Goal: Task Accomplishment & Management: Manage account settings

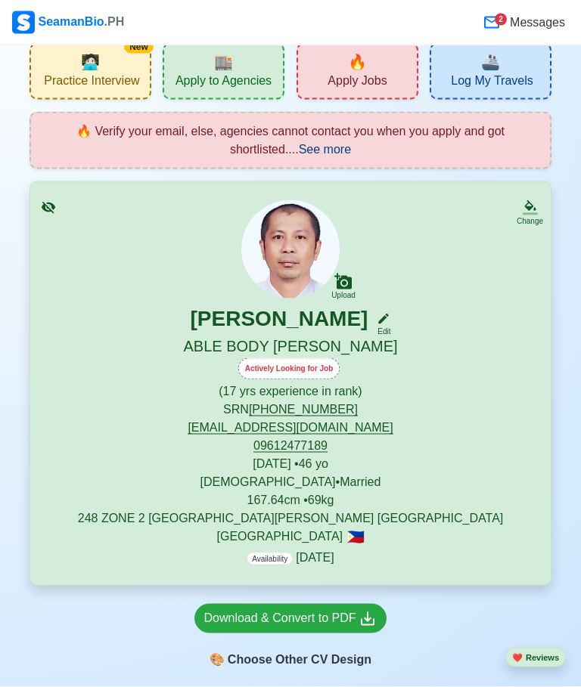
scroll to position [33, 0]
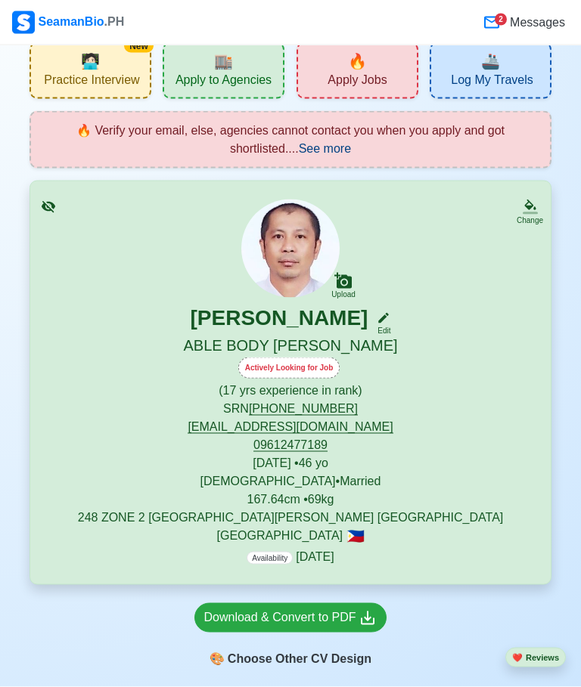
click at [299, 364] on div "Actively Looking for Job" at bounding box center [289, 368] width 102 height 21
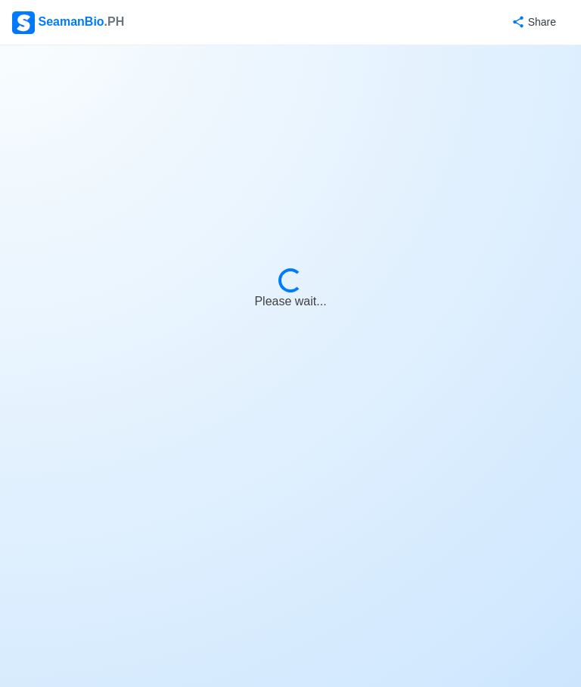
select select "Actively Looking for Job"
select select "Visible for Hiring"
select select "Married"
select select "[DEMOGRAPHIC_DATA]"
select select "PH"
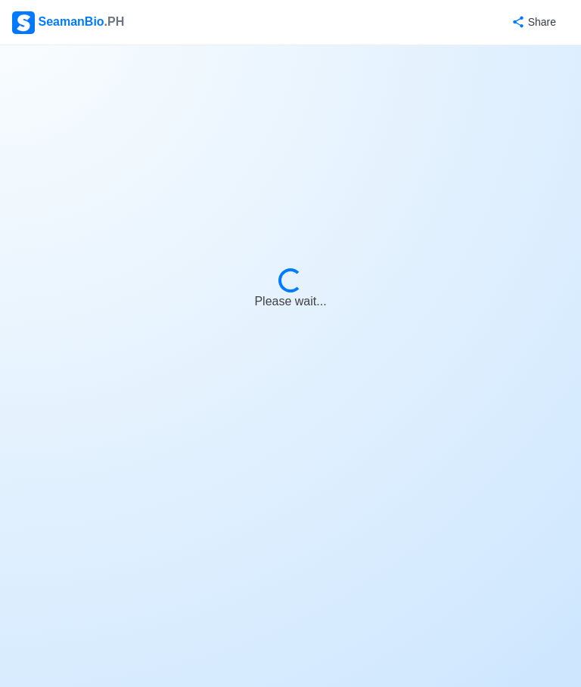
select select "17"
select select "0"
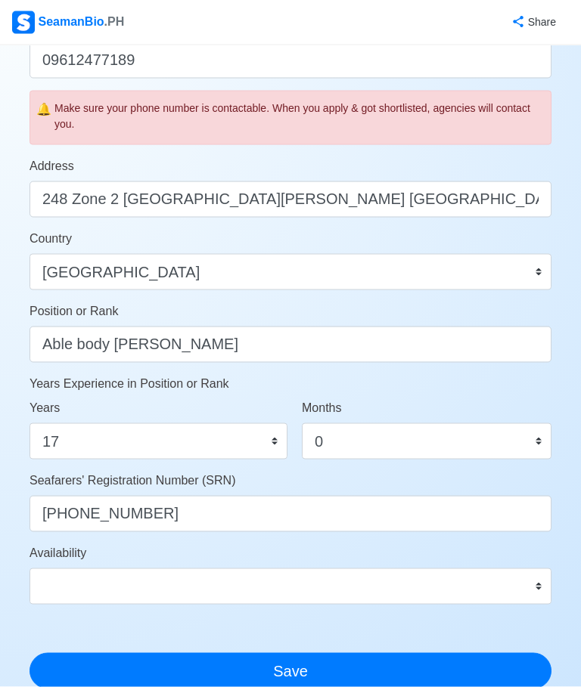
scroll to position [532, 0]
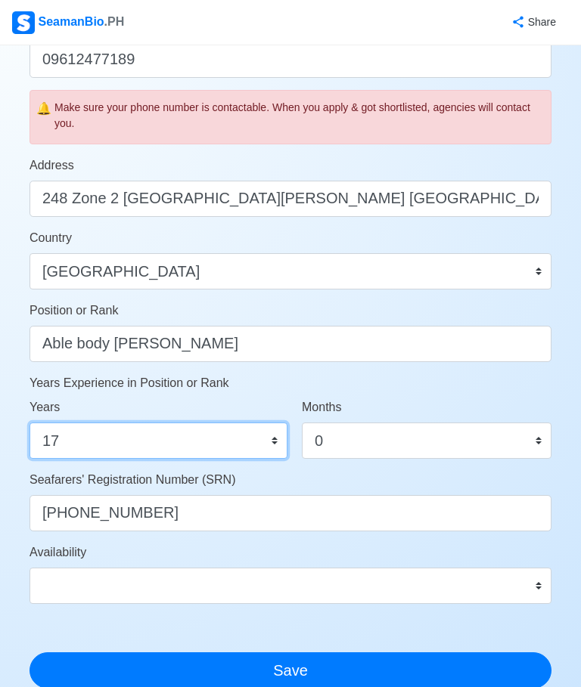
click at [278, 428] on select "0 1 2 3 4 5 6 7 8 9 10 11 12 13 14 15 16 17 18 19 20 21 22 23 24 25 26 27 28 29…" at bounding box center [158, 441] width 258 height 36
select select "18"
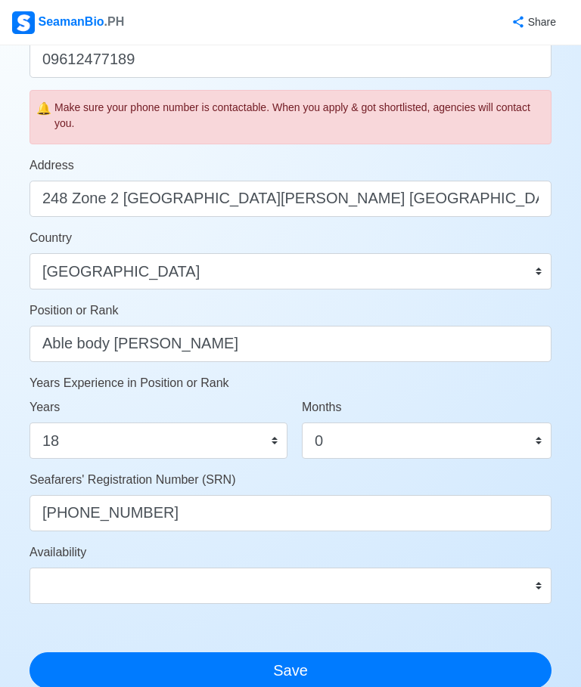
click at [299, 661] on button "Save" at bounding box center [290, 671] width 522 height 36
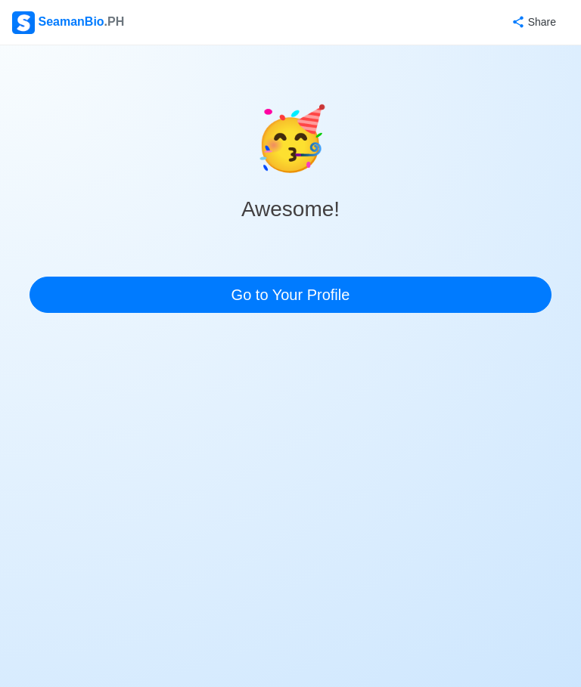
scroll to position [57, 0]
click at [318, 277] on link "Go to Your Profile" at bounding box center [290, 295] width 522 height 36
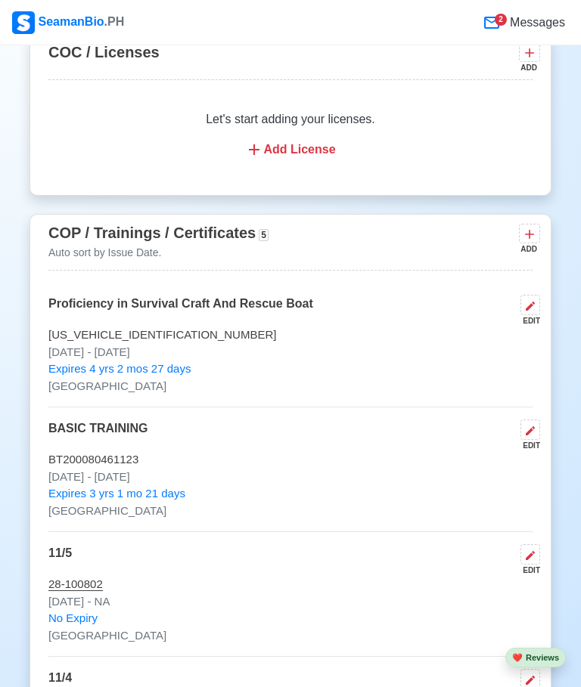
scroll to position [2556, 0]
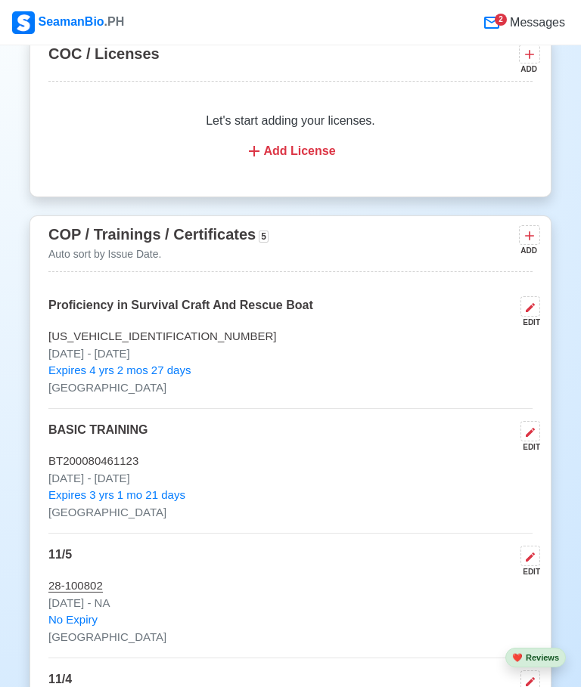
click at [535, 228] on icon at bounding box center [529, 235] width 15 height 15
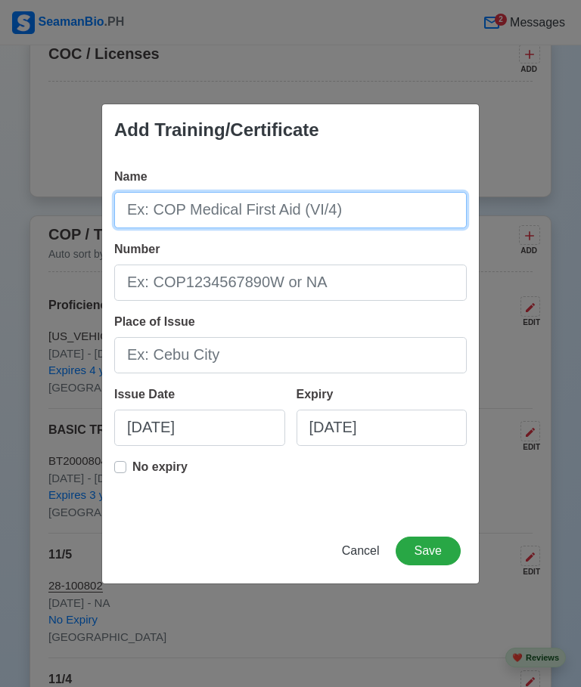
click at [402, 202] on input "Name" at bounding box center [290, 210] width 352 height 36
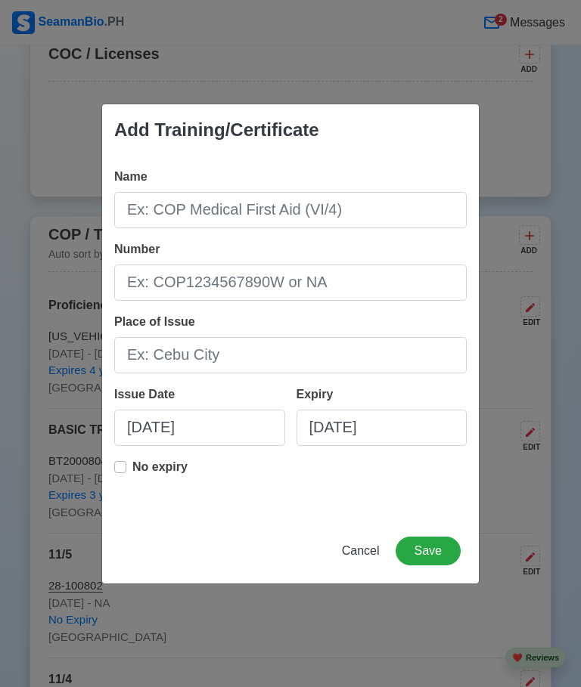
click at [519, 115] on div "Add Training/Certificate Name Number Place of Issue Issue Date [DATE] Expiry [D…" at bounding box center [290, 343] width 581 height 687
click at [367, 547] on span "Cancel" at bounding box center [361, 550] width 38 height 13
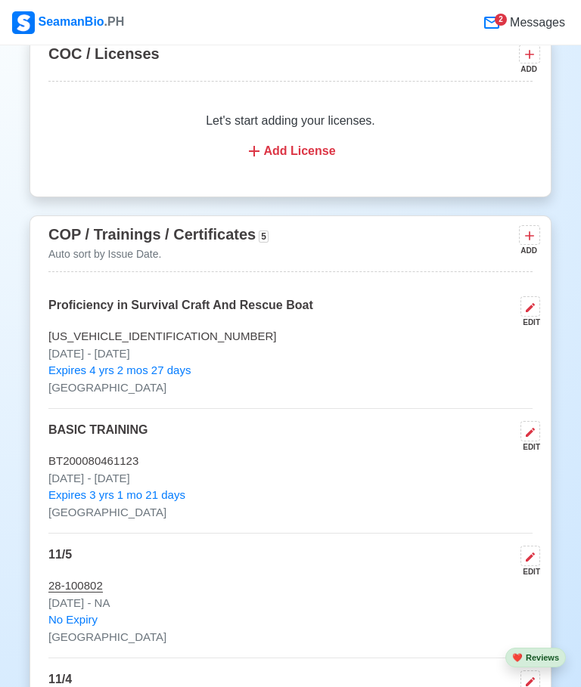
click at [532, 225] on button at bounding box center [529, 234] width 21 height 19
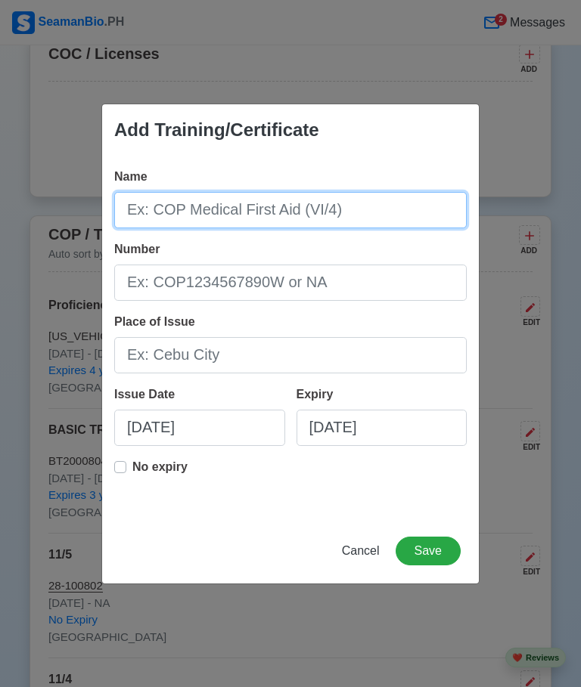
click at [390, 199] on input "Name" at bounding box center [290, 210] width 352 height 36
type input "[US_VEHICLE_IDENTIFICATION_NUMBER]"
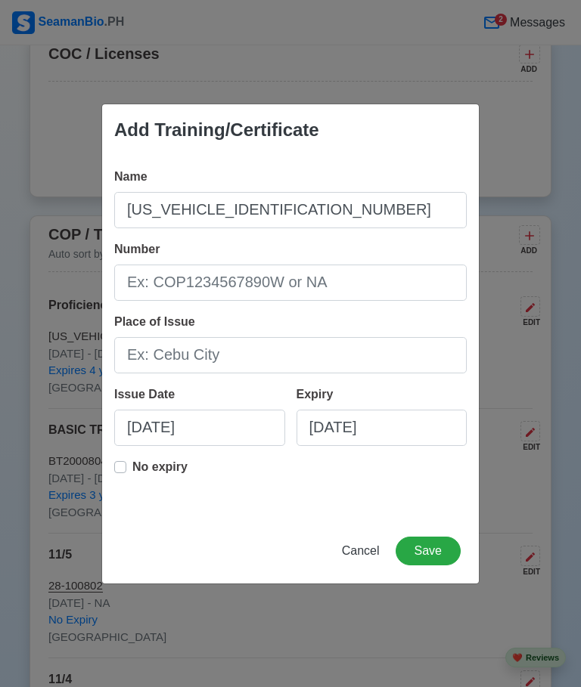
click at [521, 111] on div "Add Training/Certificate Name [US_VEHICLE_IDENTIFICATION_NUMBER] Number Place o…" at bounding box center [290, 343] width 581 height 687
click at [367, 553] on span "Cancel" at bounding box center [361, 550] width 38 height 13
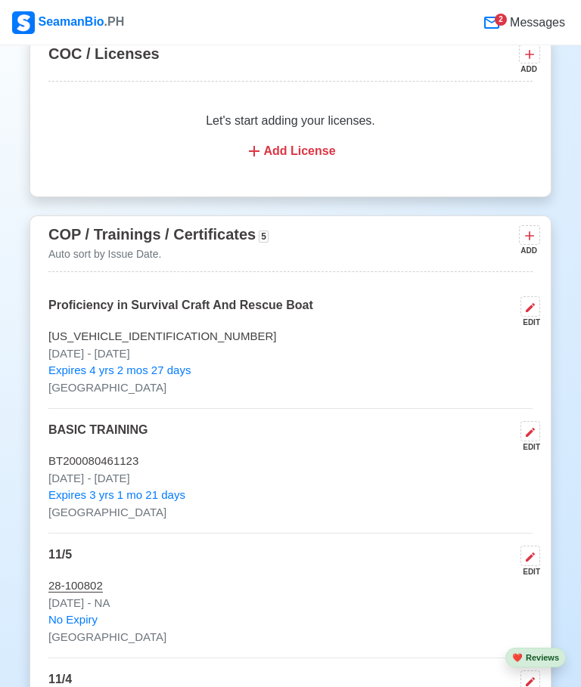
click at [532, 228] on icon at bounding box center [529, 235] width 15 height 15
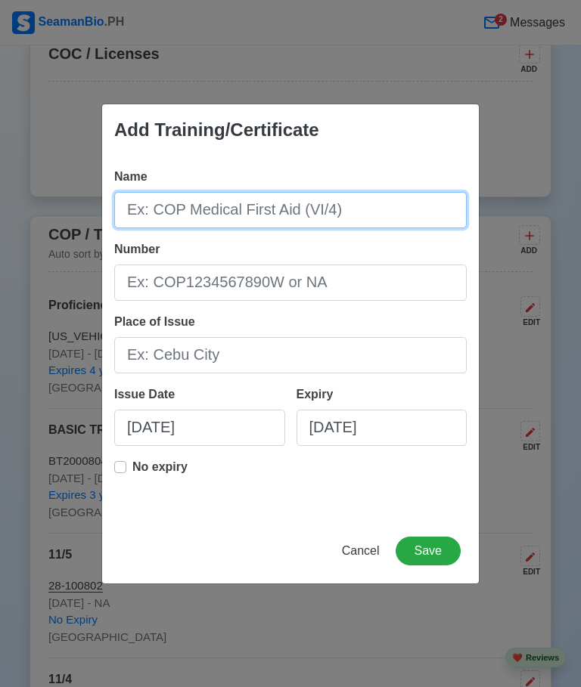
click at [387, 206] on input "Name" at bounding box center [290, 210] width 352 height 36
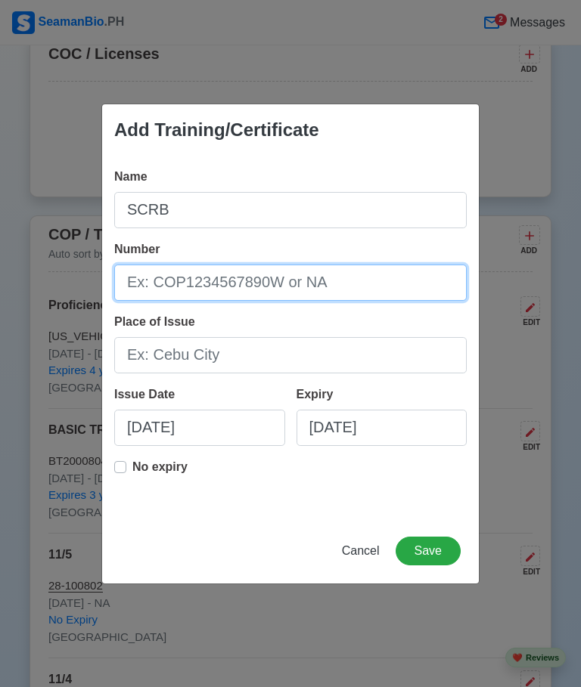
click at [367, 278] on input "Number" at bounding box center [290, 283] width 352 height 36
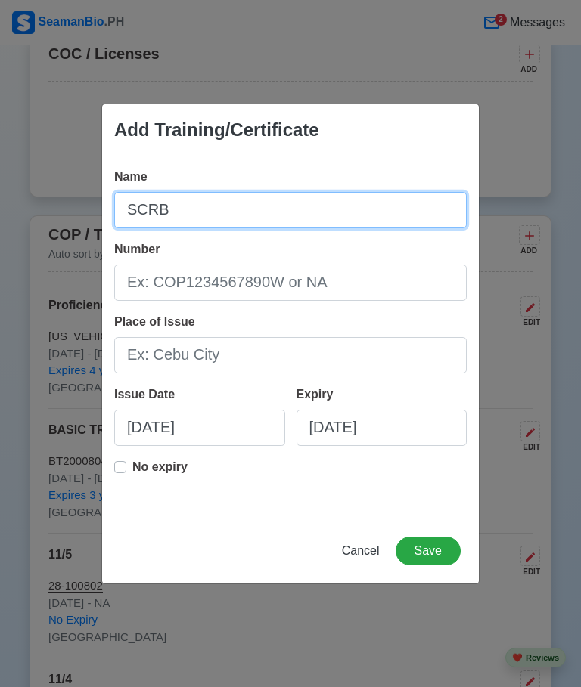
click at [209, 206] on input "SCRB" at bounding box center [290, 210] width 352 height 36
type input "SCRB200028907524"
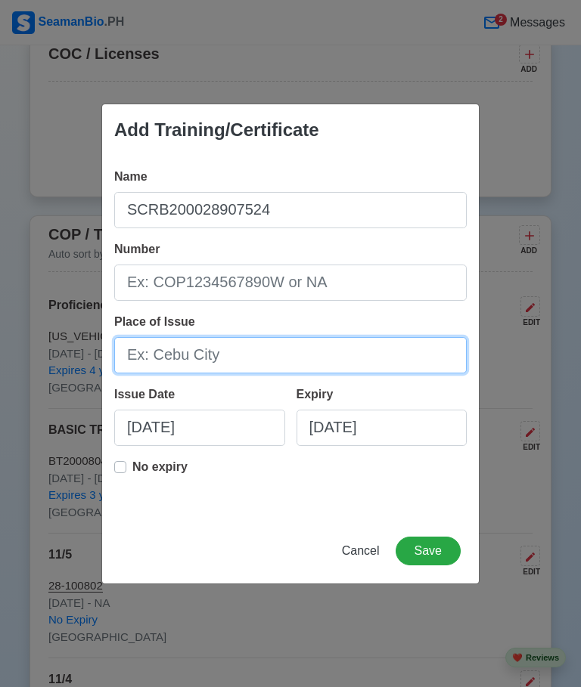
click at [393, 352] on input "Place of Issue" at bounding box center [290, 355] width 352 height 36
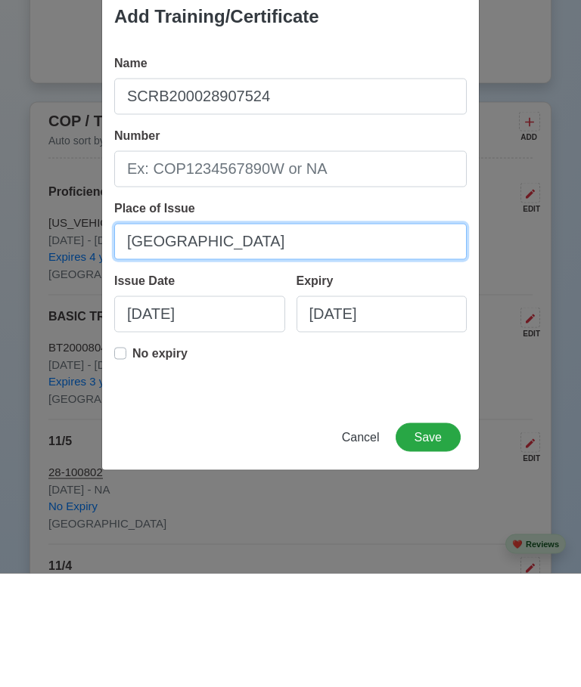
type input "[GEOGRAPHIC_DATA]"
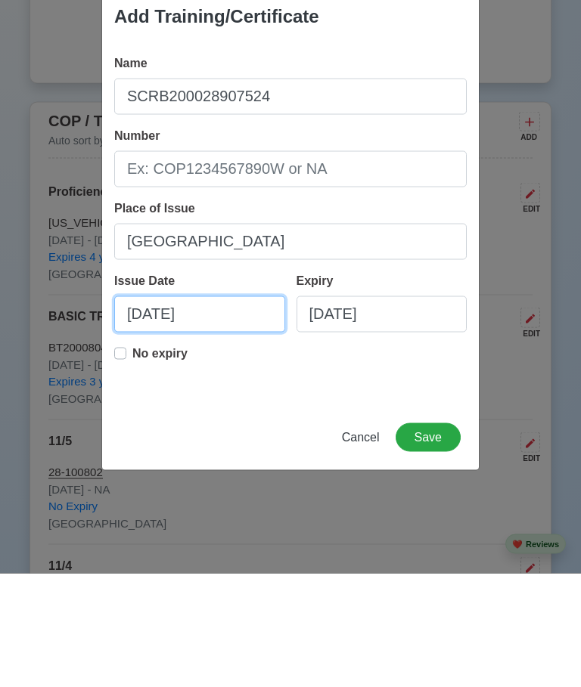
click at [243, 410] on input "[DATE]" at bounding box center [199, 428] width 171 height 36
select select "****"
select select "******"
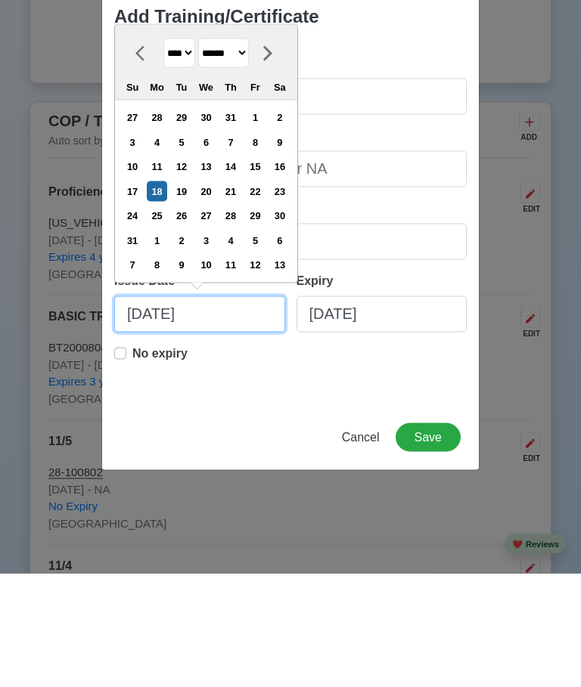
click at [281, 440] on input "[DATE]" at bounding box center [199, 428] width 171 height 36
select select "****"
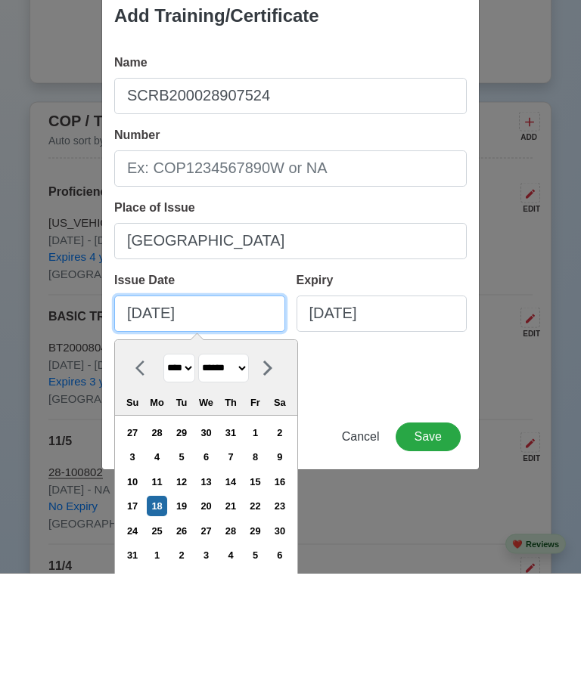
scroll to position [2669, 0]
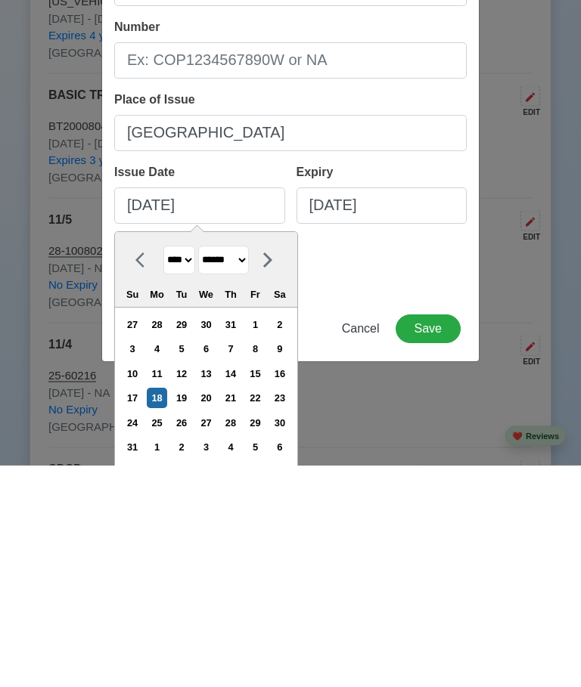
click at [249, 468] on select "******* ******** ***** ***** *** **** **** ****** ********* ******* ******** **…" at bounding box center [223, 482] width 51 height 29
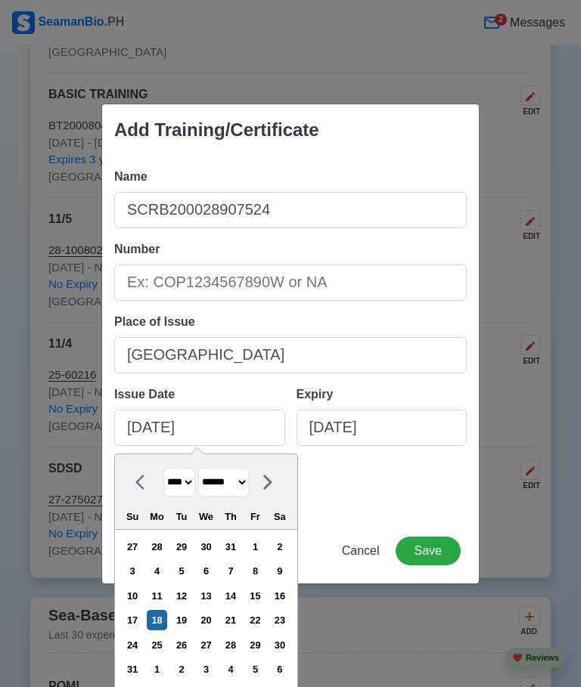
select select "********"
click at [265, 606] on div "14" at bounding box center [255, 596] width 20 height 20
type input "[DATE]"
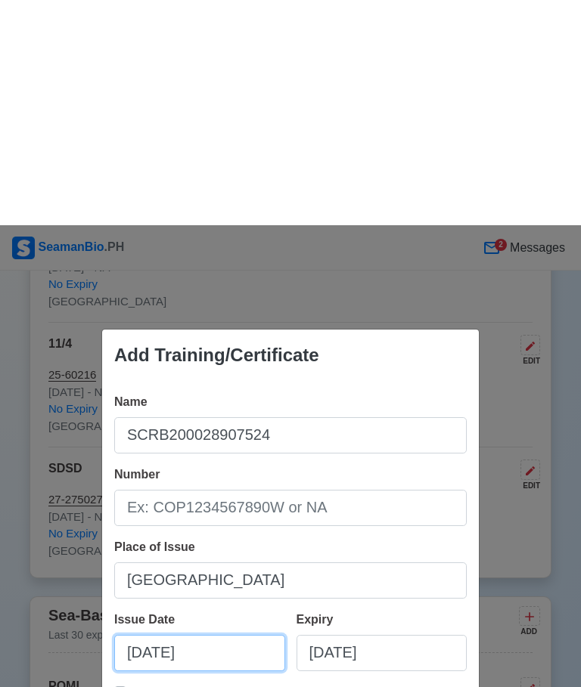
scroll to position [3123, 0]
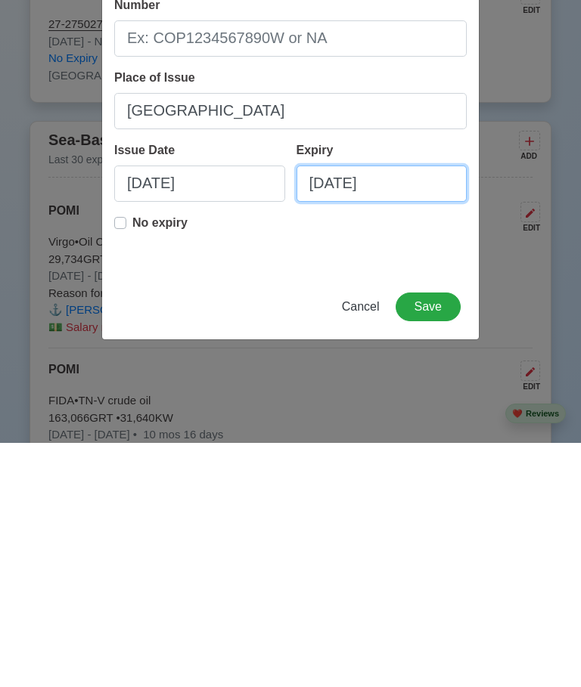
click at [420, 410] on input "[DATE]" at bounding box center [381, 428] width 171 height 36
select select "****"
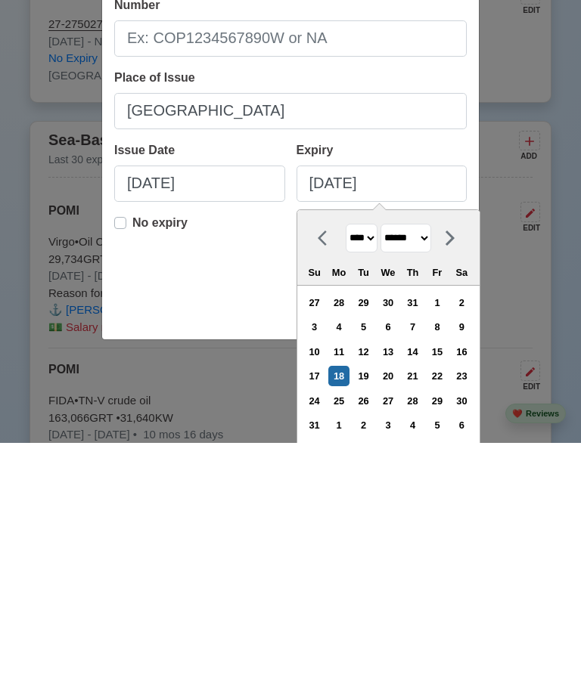
click at [431, 468] on select "******* ******** ***** ***** *** **** **** ****** ********* ******* ******** **…" at bounding box center [405, 482] width 51 height 29
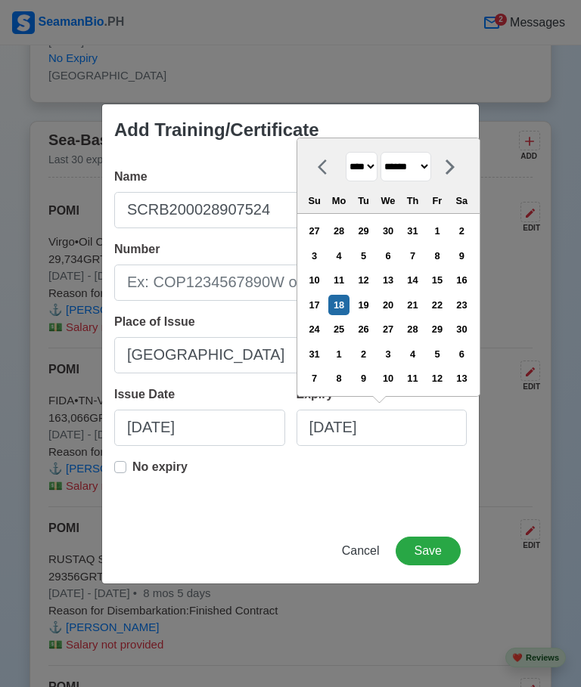
select select "********"
click at [447, 283] on div "14" at bounding box center [436, 280] width 20 height 20
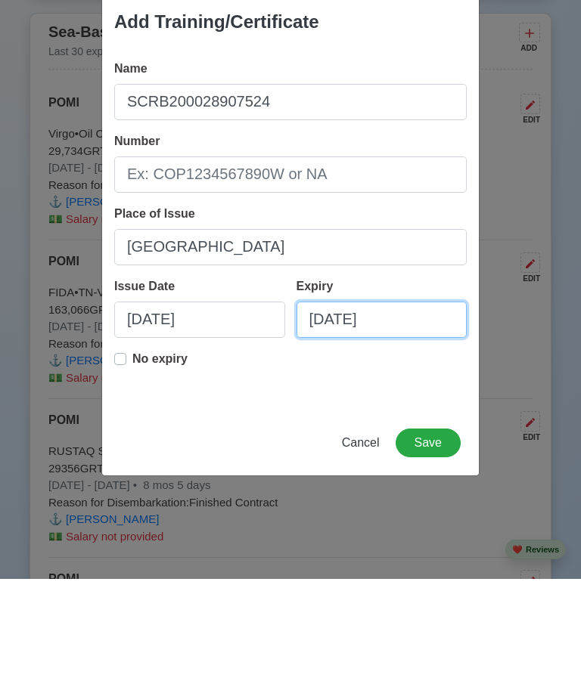
type input "[DATE]"
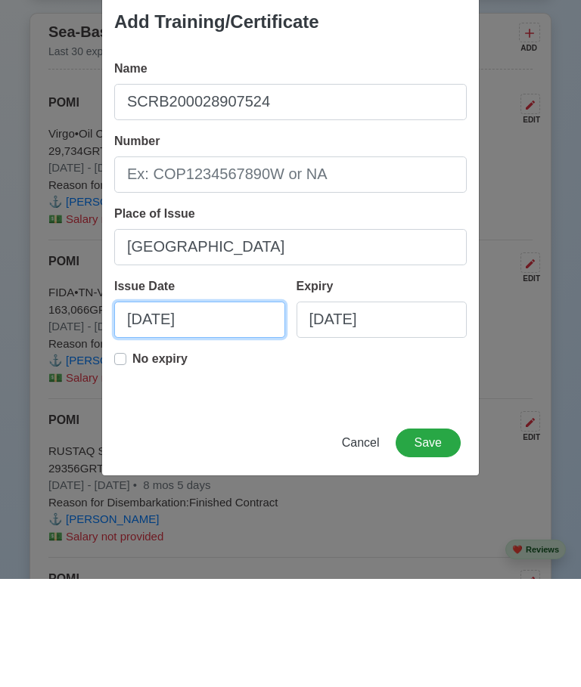
click at [221, 410] on input "[DATE]" at bounding box center [199, 428] width 171 height 36
select select "****"
select select "********"
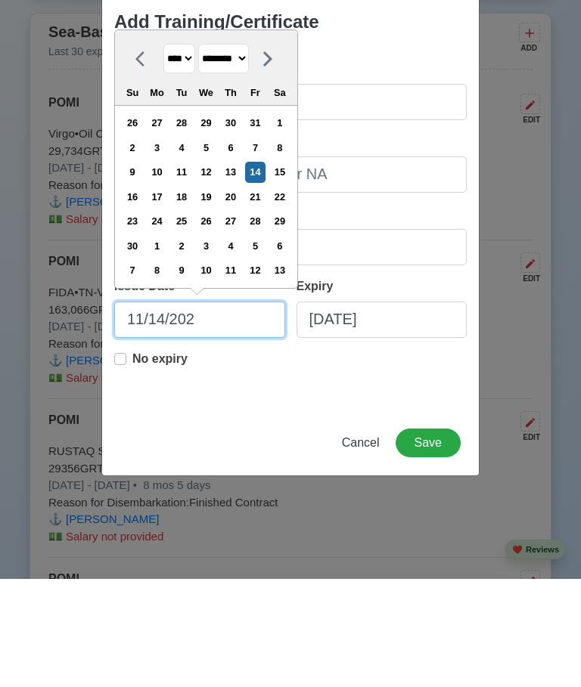
type input "[DATE]"
select select "****"
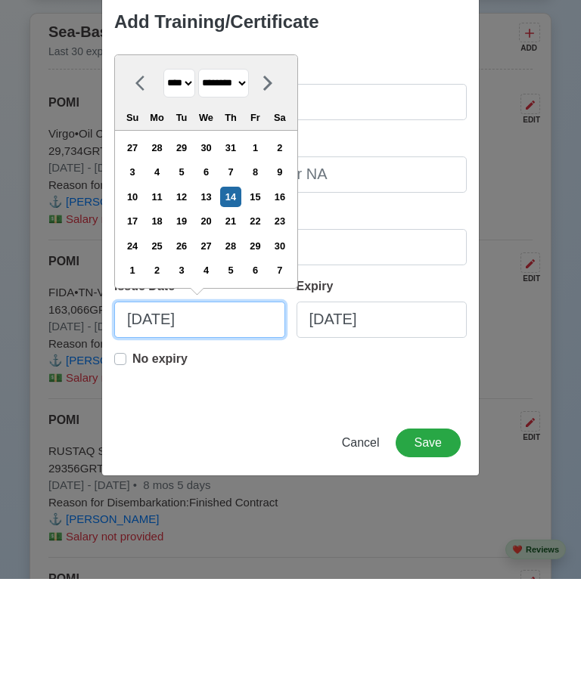
type input "[DATE]"
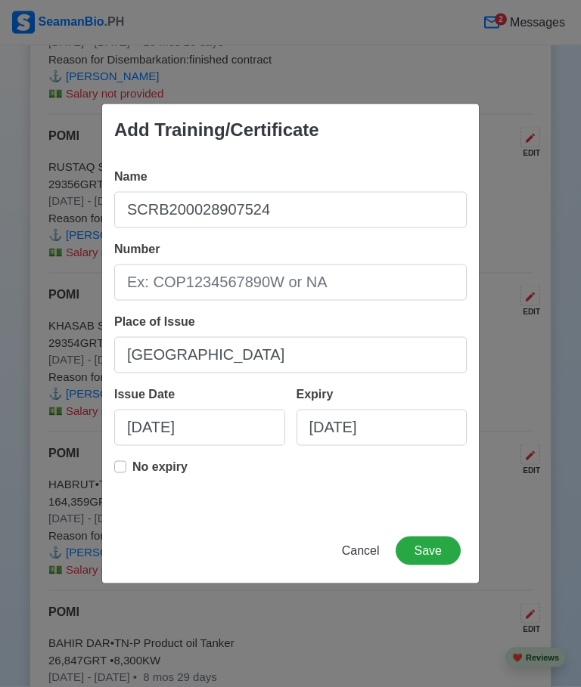
scroll to position [3760, 0]
click at [440, 566] on button "Save" at bounding box center [427, 551] width 65 height 29
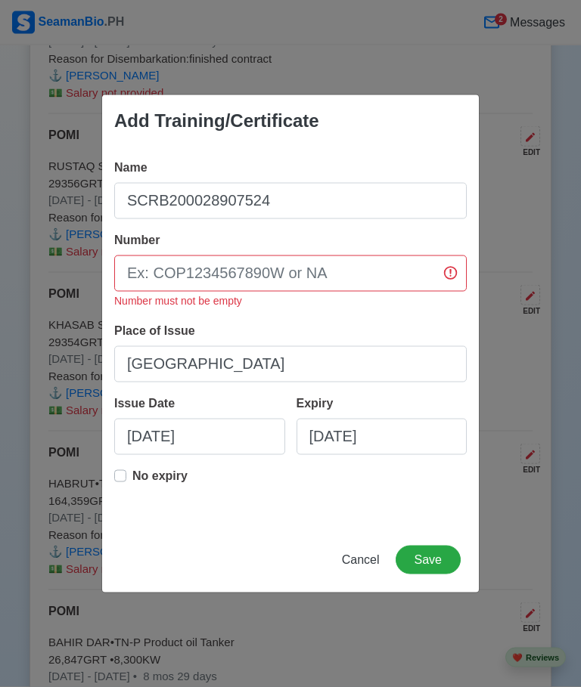
scroll to position [3761, 0]
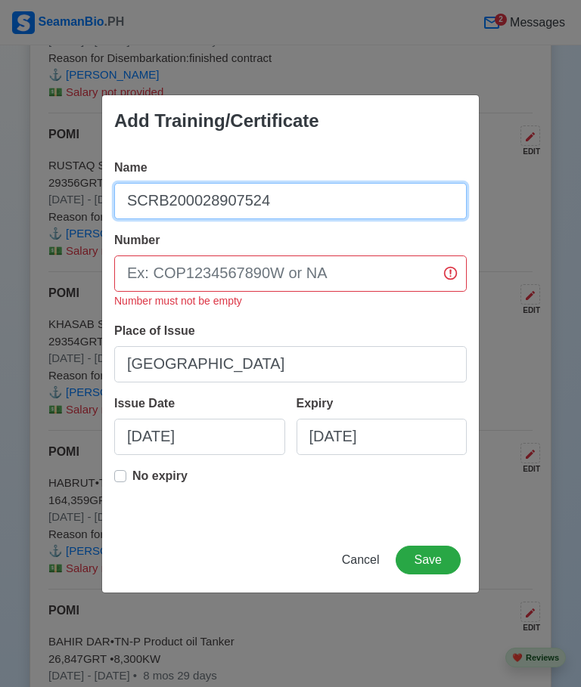
click at [303, 219] on input "SCRB200028907524" at bounding box center [290, 201] width 352 height 36
type input "SCRB"
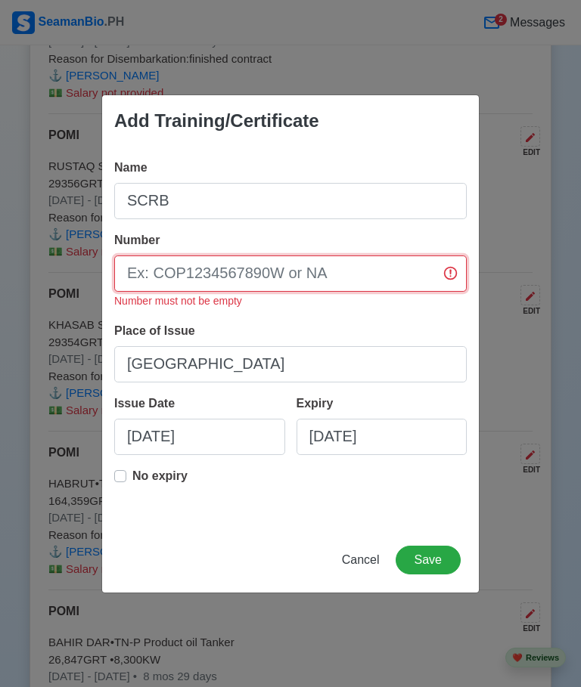
click at [371, 292] on input "Number" at bounding box center [290, 274] width 352 height 36
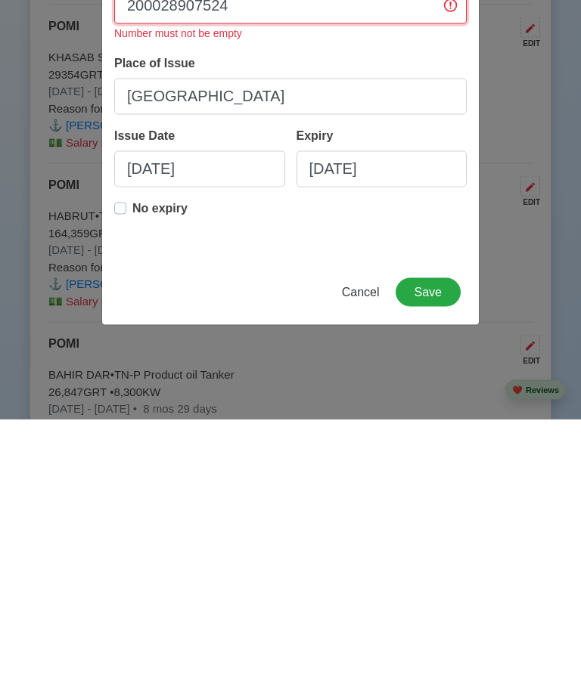
type input "200028907524"
click at [435, 546] on button "Save" at bounding box center [427, 560] width 65 height 29
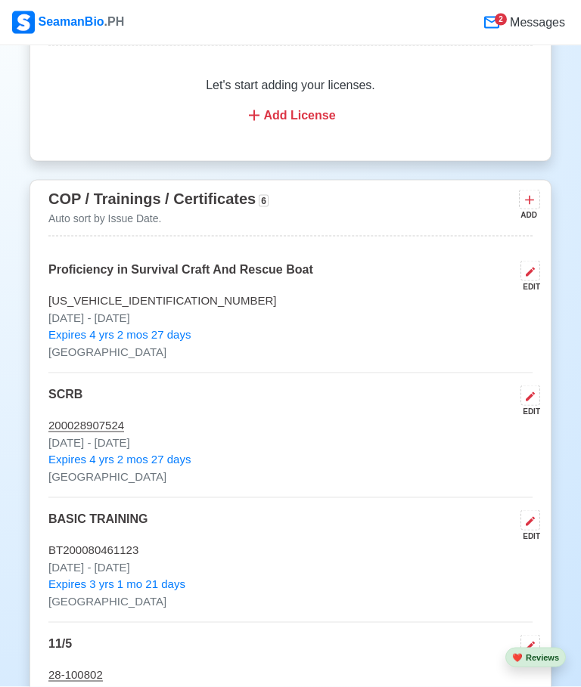
scroll to position [2597, 0]
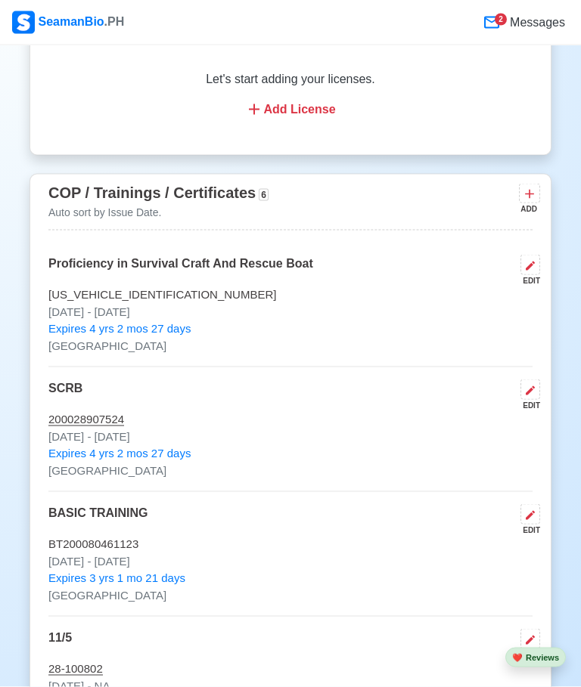
click at [538, 380] on button at bounding box center [530, 390] width 20 height 20
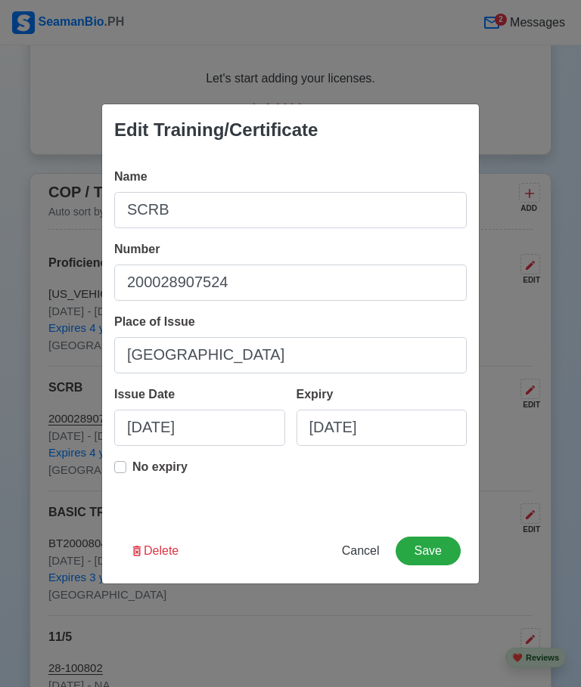
click at [166, 566] on button "Delete" at bounding box center [154, 551] width 68 height 29
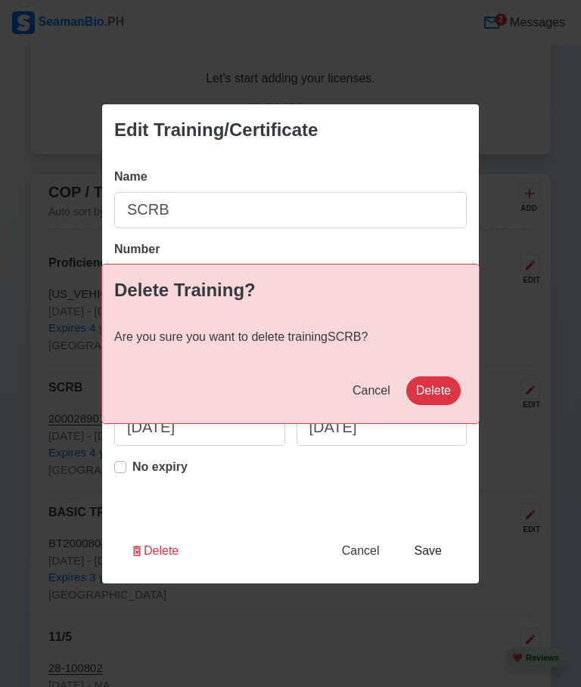
click at [441, 405] on button "Delete" at bounding box center [433, 391] width 54 height 29
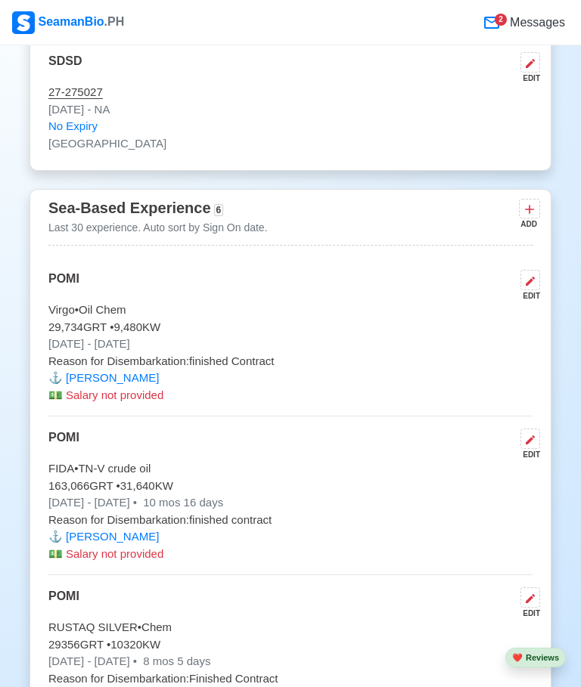
scroll to position [3298, 0]
click at [537, 200] on button at bounding box center [529, 209] width 21 height 19
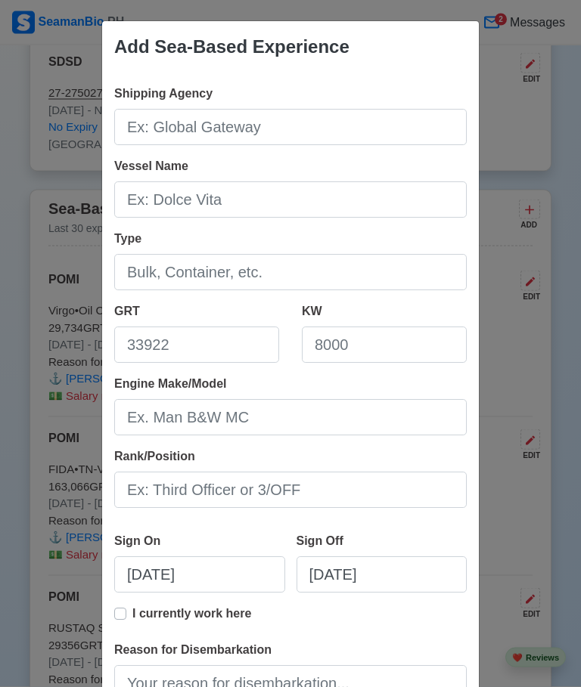
scroll to position [3299, 0]
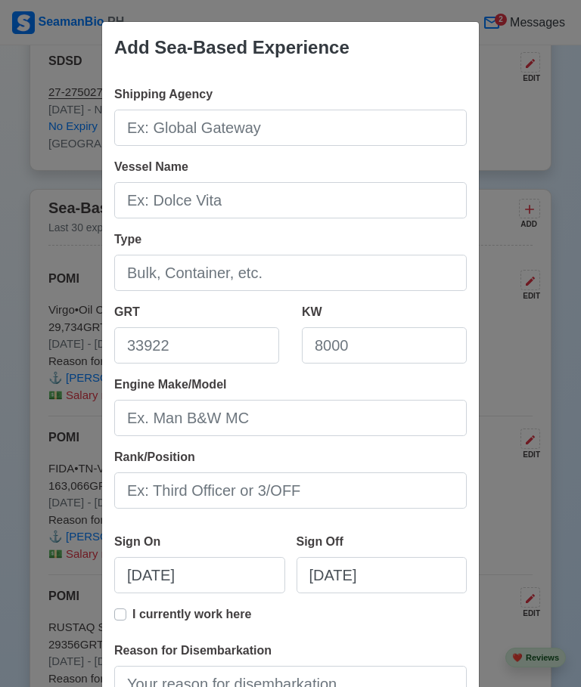
click at [559, 122] on div "Add Sea-Based Experience Shipping Agency Vessel Name Type GRT KW Engine Make/Mo…" at bounding box center [290, 343] width 581 height 687
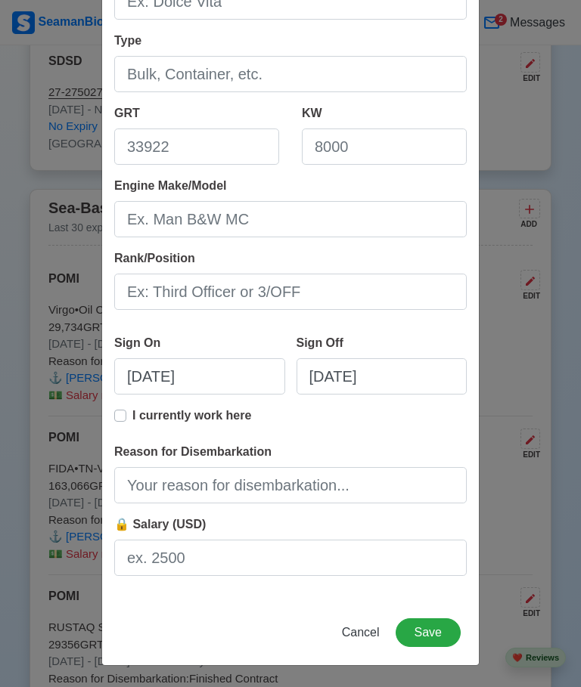
scroll to position [199, 0]
click at [370, 628] on span "Cancel" at bounding box center [361, 632] width 38 height 13
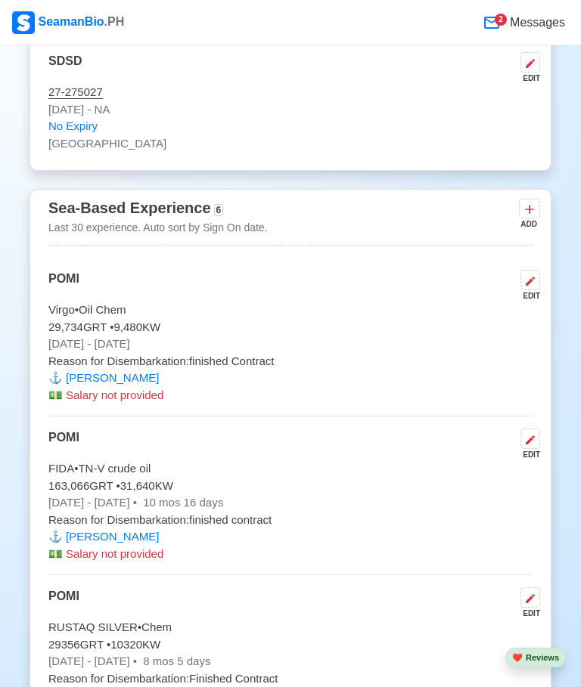
click at [535, 202] on icon at bounding box center [529, 209] width 15 height 15
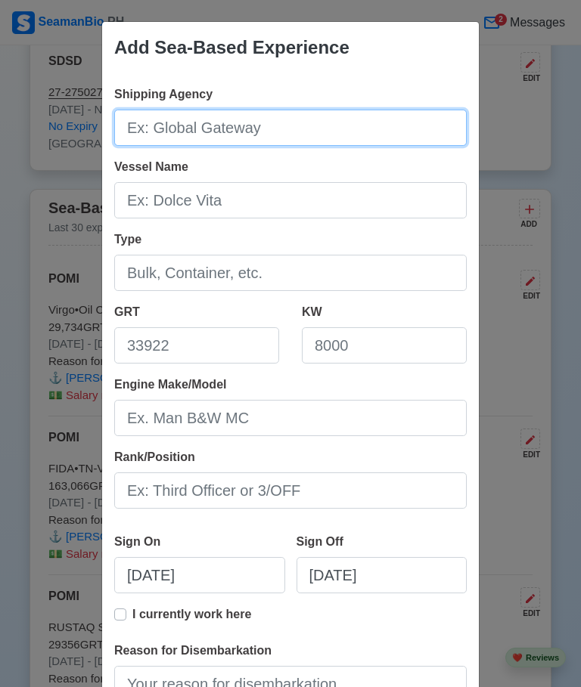
click at [417, 124] on input "Shipping Agency" at bounding box center [290, 128] width 352 height 36
type input "POMI"
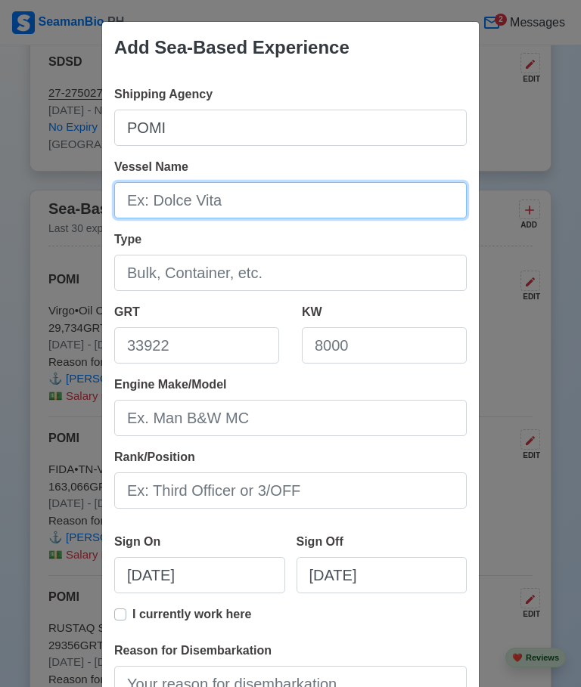
click at [333, 194] on input "Vessel Name" at bounding box center [290, 200] width 352 height 36
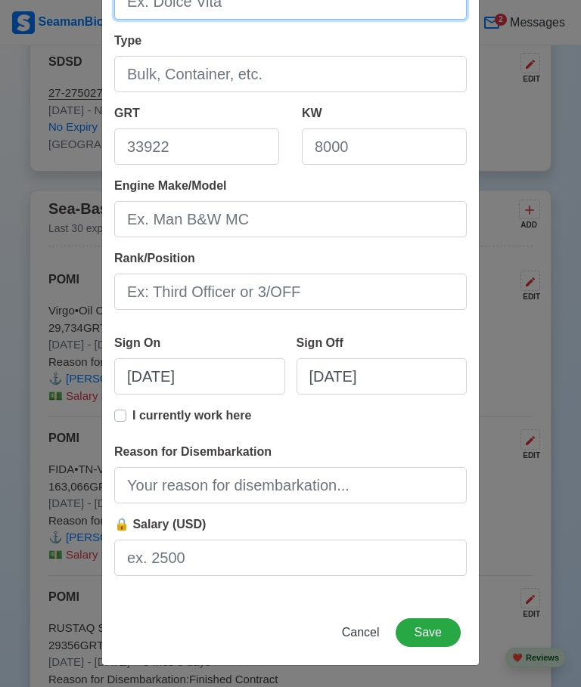
scroll to position [199, 0]
click at [553, 265] on div "Add Sea-Based Experience Shipping Agency POMI Vessel Name Type GRT KW Engine Ma…" at bounding box center [290, 343] width 581 height 687
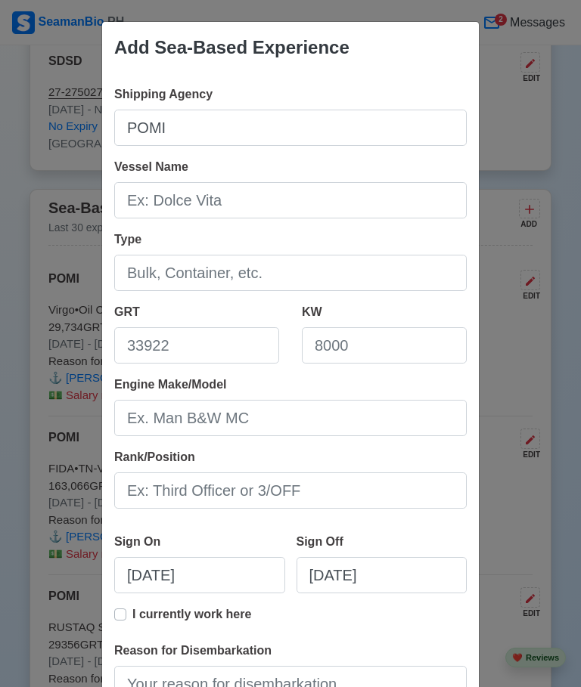
scroll to position [0, 0]
click at [318, 185] on input "Vessel Name" at bounding box center [290, 200] width 352 height 36
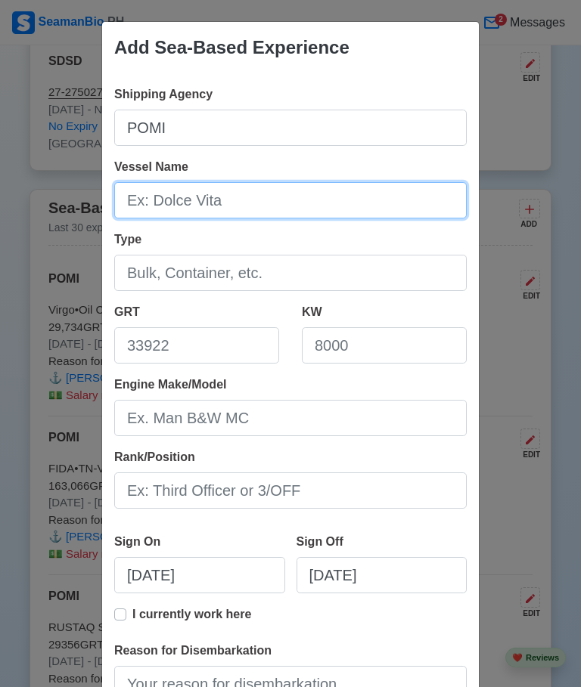
scroll to position [3298, 0]
type input "SHUSHA"
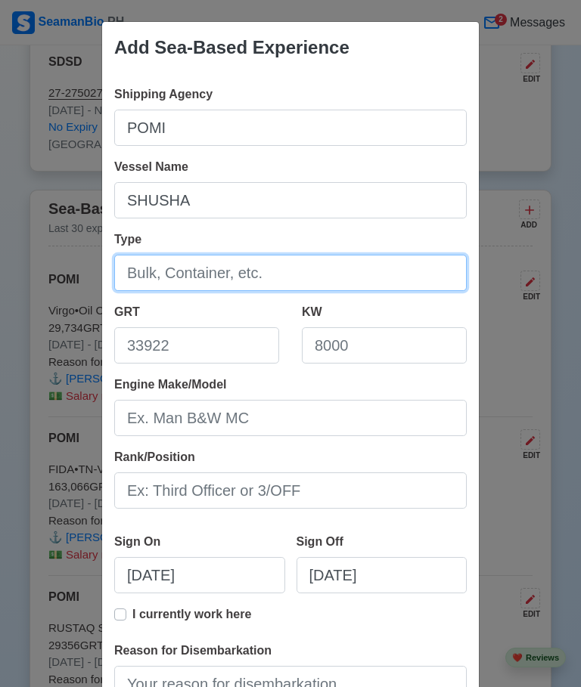
click at [353, 268] on input "Type" at bounding box center [290, 273] width 352 height 36
type input "CRUDE OIL TANKER"
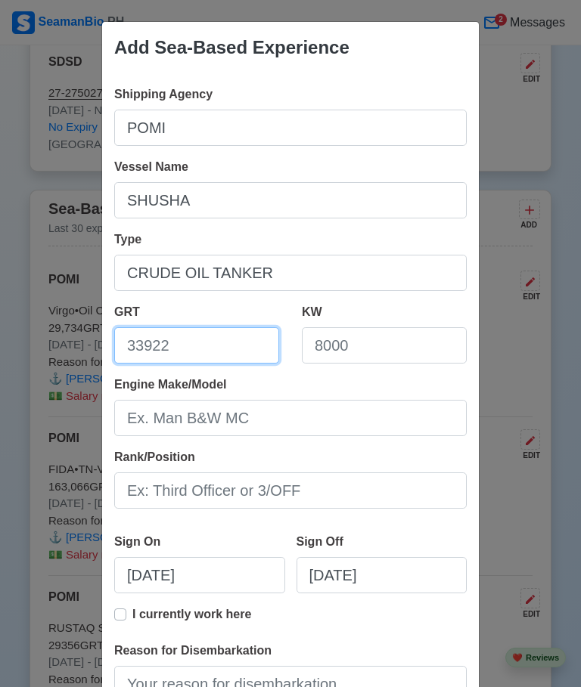
click at [212, 343] on input "GRT" at bounding box center [196, 345] width 165 height 36
type input "61032"
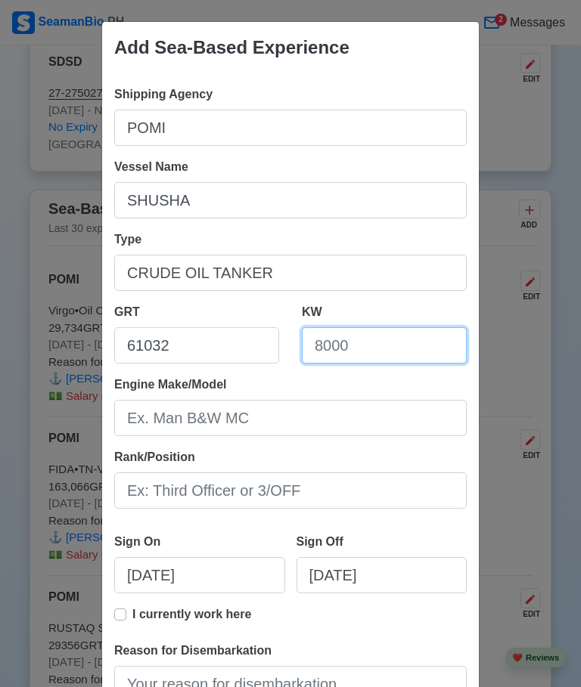
click at [403, 343] on input "KW" at bounding box center [384, 345] width 165 height 36
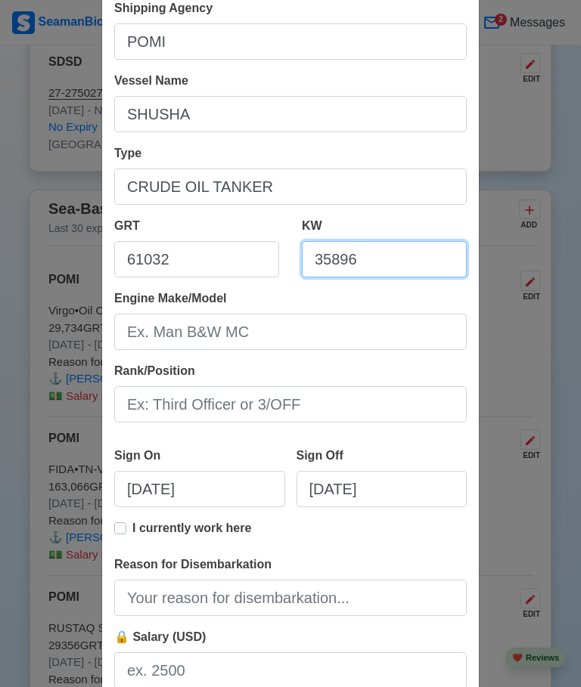
scroll to position [98, 0]
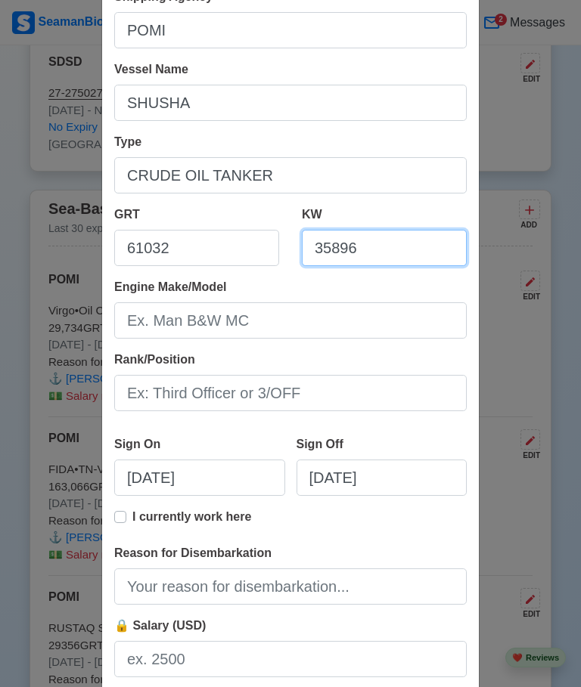
type input "35896"
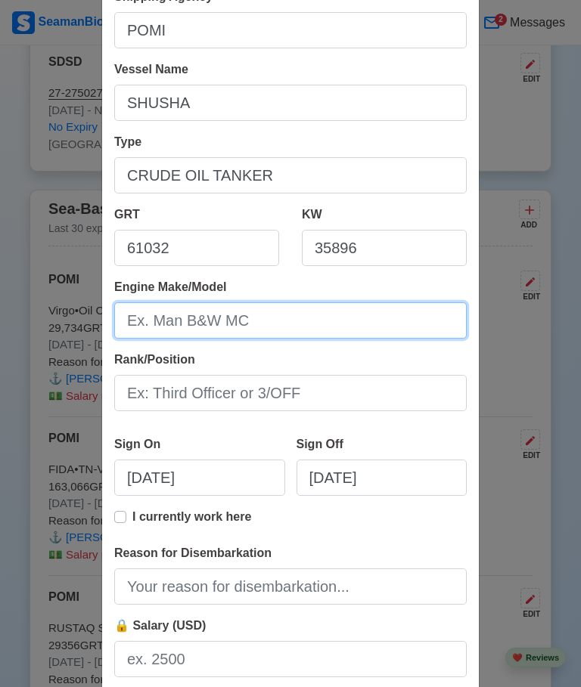
click at [312, 319] on input "Engine Make/Model" at bounding box center [290, 320] width 352 height 36
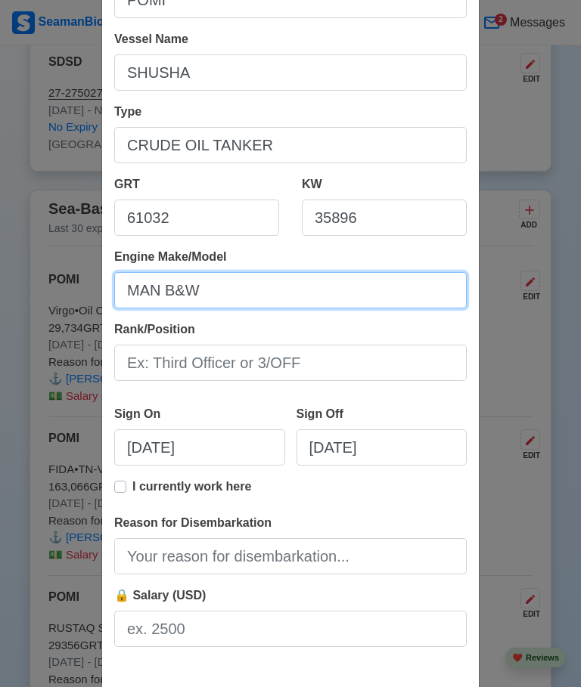
scroll to position [139, 0]
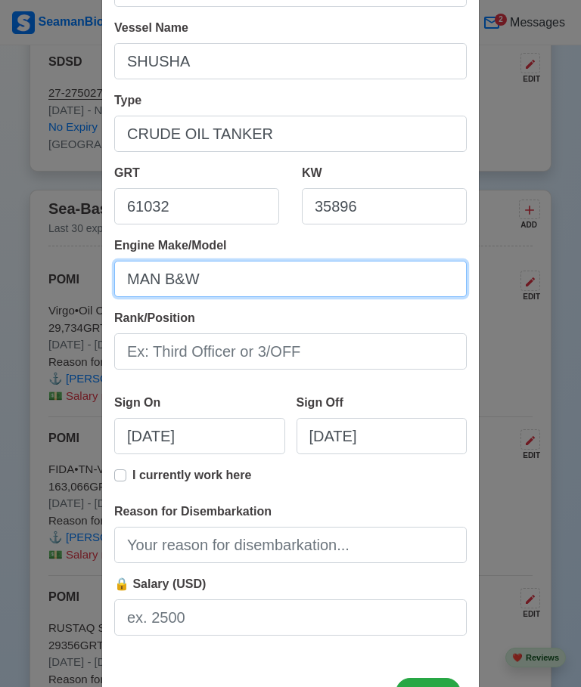
type input "MAN B&W"
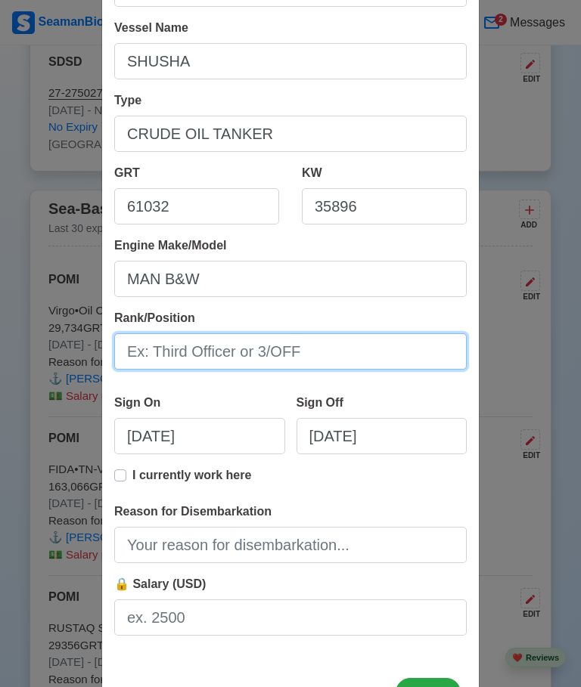
click at [366, 350] on input "Rank/Position" at bounding box center [290, 351] width 352 height 36
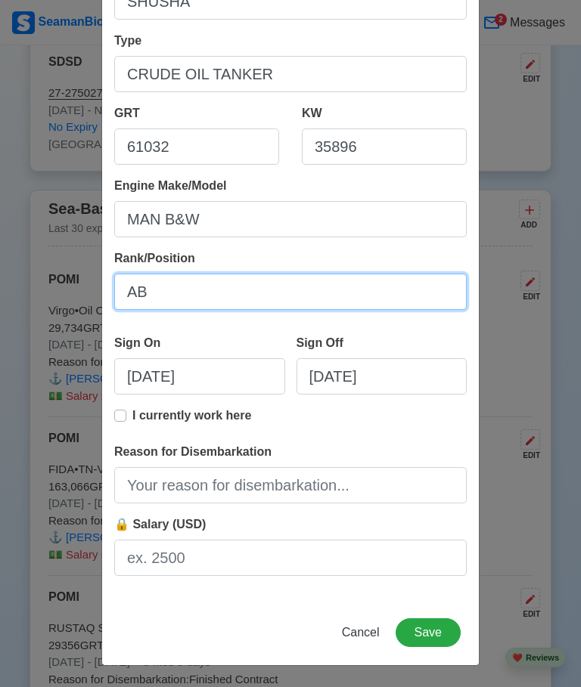
scroll to position [199, 0]
type input "AB"
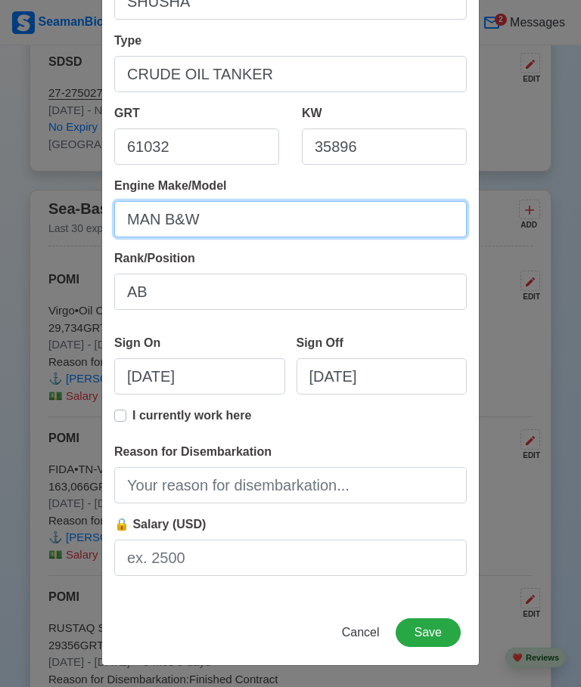
click at [262, 218] on input "MAN B&W" at bounding box center [290, 219] width 352 height 36
type input "MAN B&W 6G60ME-C9.5"
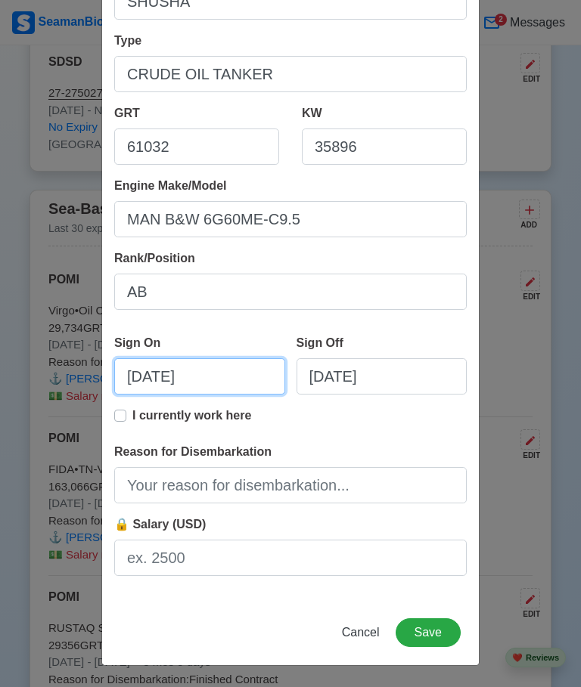
click at [240, 374] on input "[DATE]" at bounding box center [199, 376] width 171 height 36
select select "****"
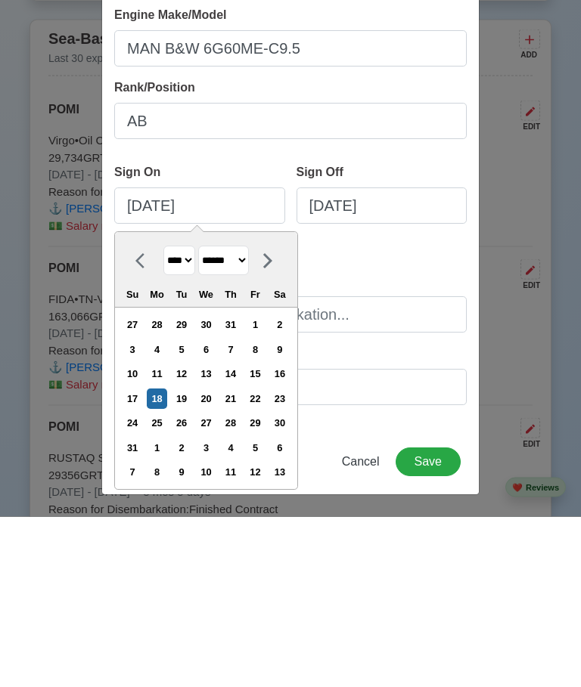
click at [272, 424] on icon at bounding box center [267, 431] width 9 height 15
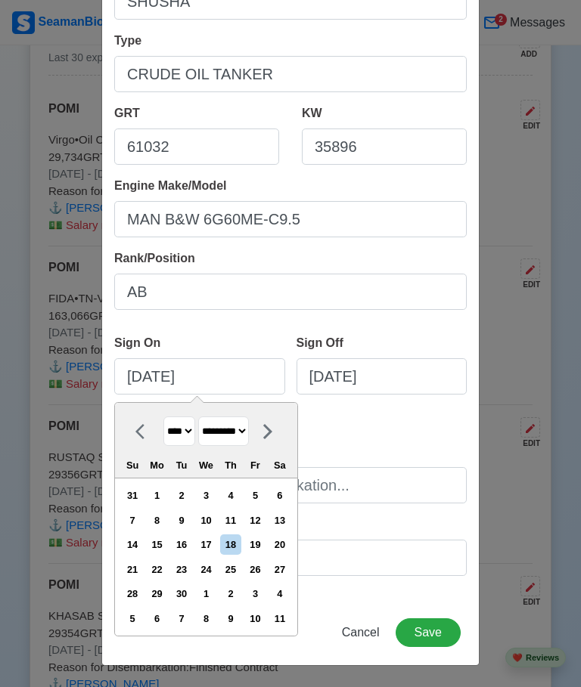
click at [272, 432] on icon at bounding box center [267, 431] width 9 height 15
click at [287, 429] on div at bounding box center [268, 431] width 38 height 29
select select "********"
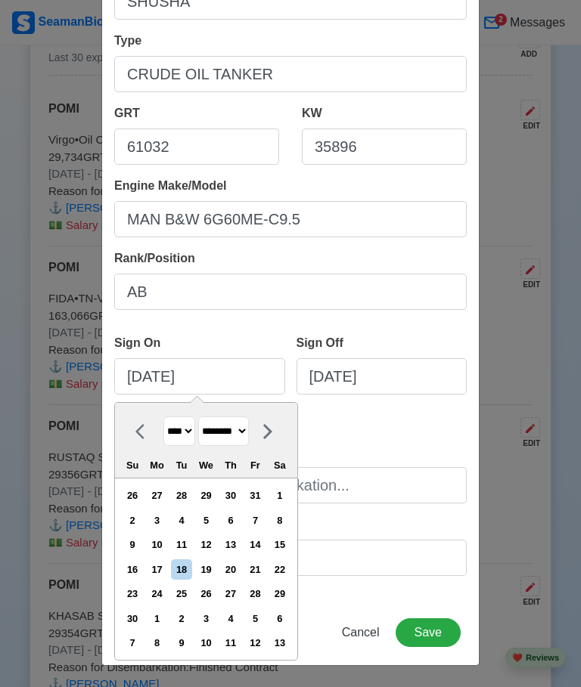
click at [216, 540] on div "12" at bounding box center [206, 545] width 20 height 20
type input "[DATE]"
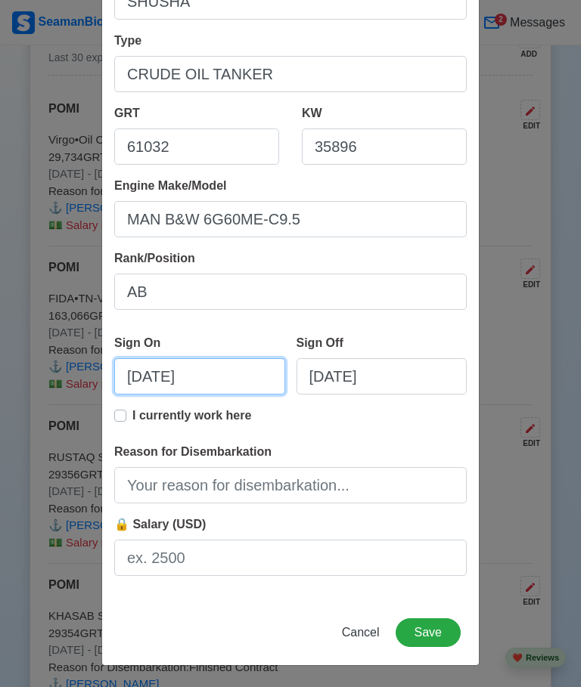
click at [221, 377] on input "[DATE]" at bounding box center [199, 376] width 171 height 36
select select "****"
select select "********"
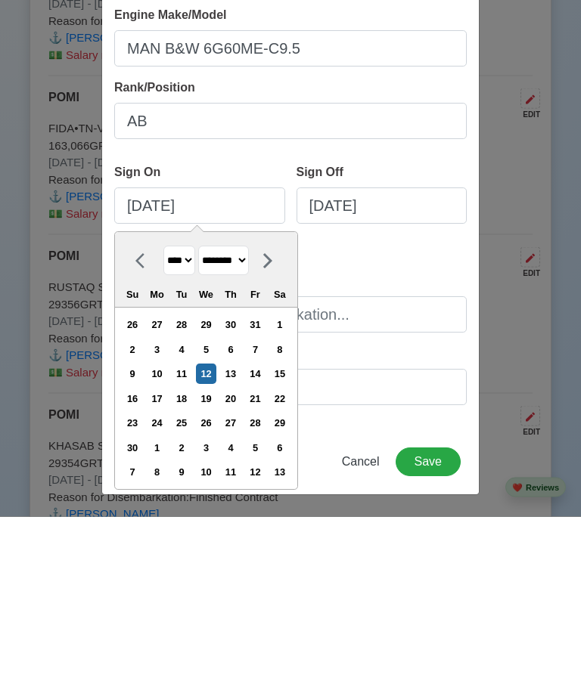
click at [191, 417] on select "**** **** **** **** **** **** **** **** **** **** **** **** **** **** **** ****…" at bounding box center [179, 431] width 32 height 29
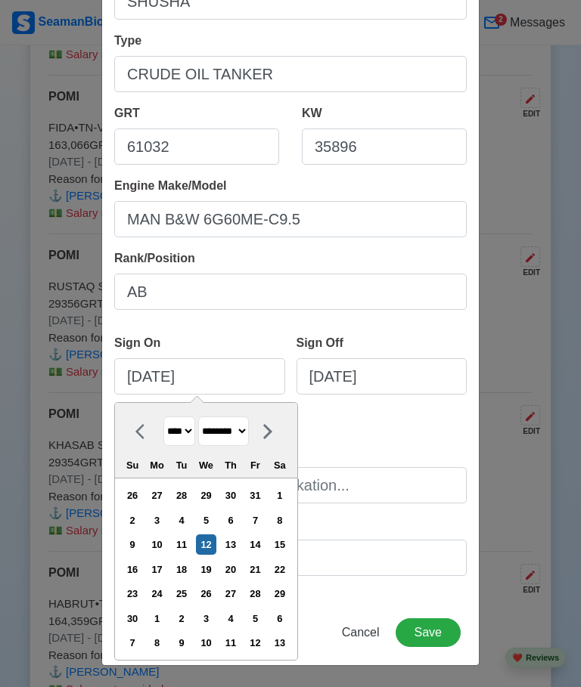
select select "****"
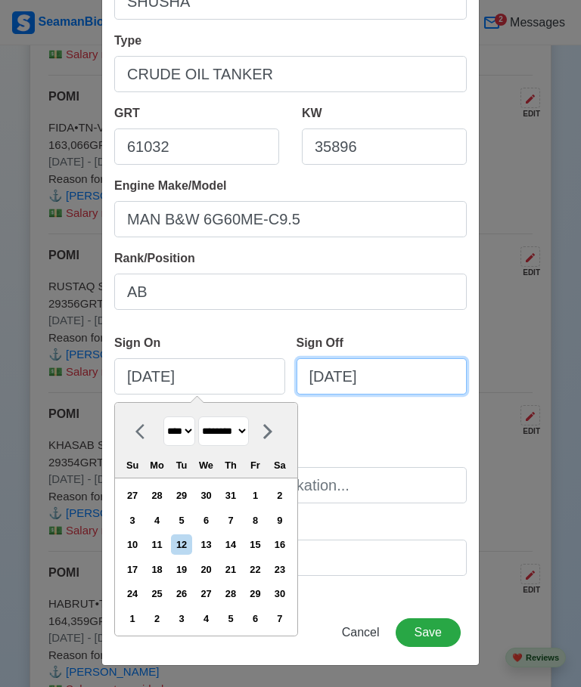
click at [430, 374] on input "[DATE]" at bounding box center [381, 376] width 171 height 36
select select "****"
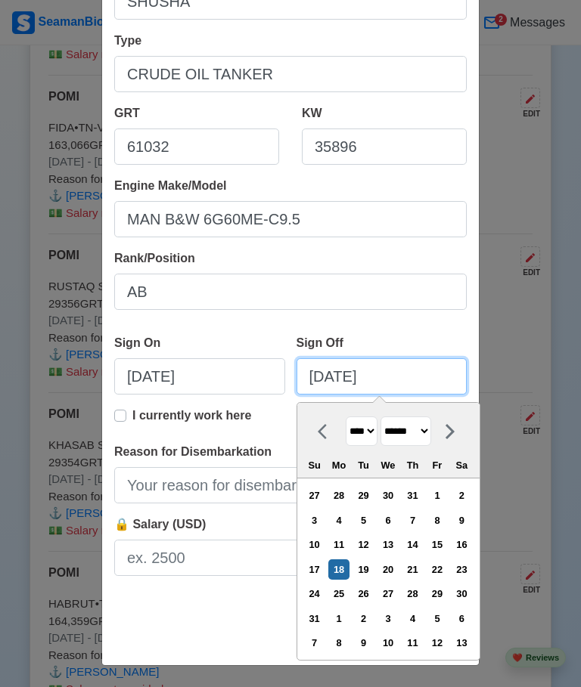
scroll to position [3639, 0]
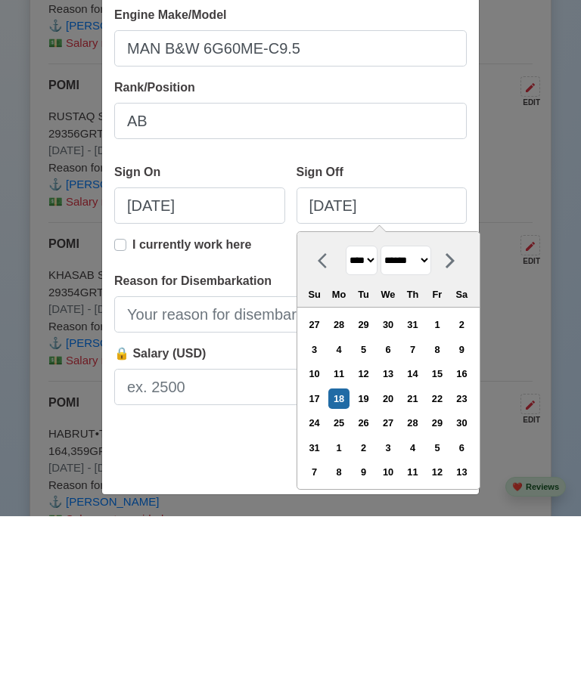
click at [431, 417] on select "******* ******** ***** ***** *** **** **** ****** ********* ******* ******** **…" at bounding box center [405, 431] width 51 height 29
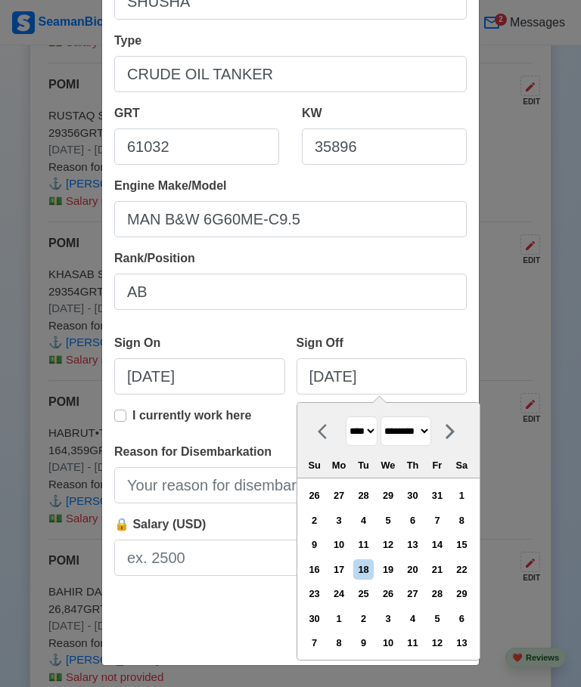
click at [431, 426] on select "******* ******** ***** ***** *** **** **** ****** ********* ******* ******** **…" at bounding box center [405, 431] width 51 height 29
select select "******"
click at [374, 541] on div "12" at bounding box center [363, 545] width 20 height 20
type input "[DATE]"
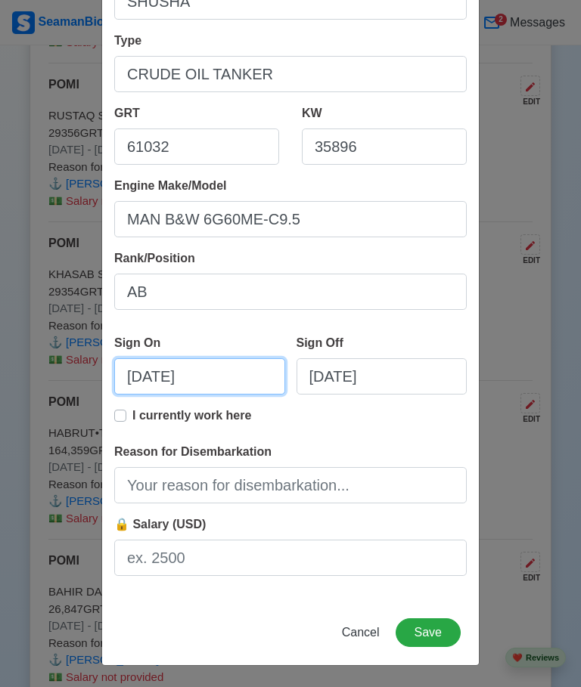
click at [213, 374] on input "[DATE]" at bounding box center [199, 376] width 171 height 36
select select "****"
select select "********"
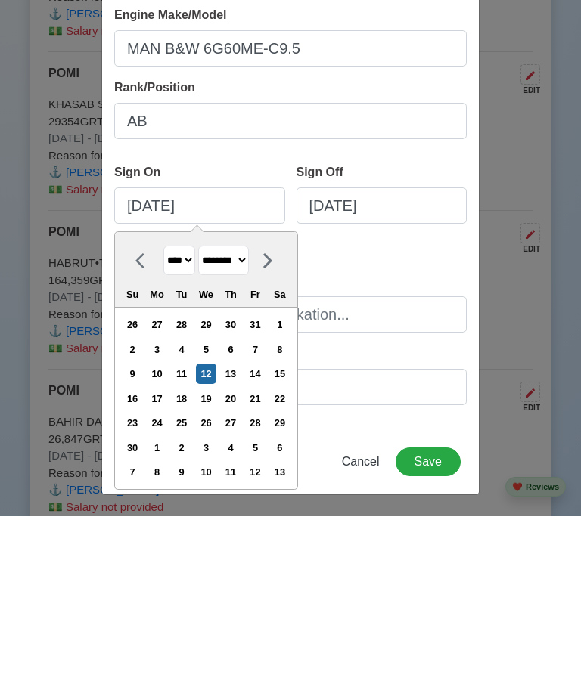
click at [195, 417] on select "**** **** **** **** **** **** **** **** **** **** **** **** **** **** **** ****…" at bounding box center [179, 431] width 32 height 29
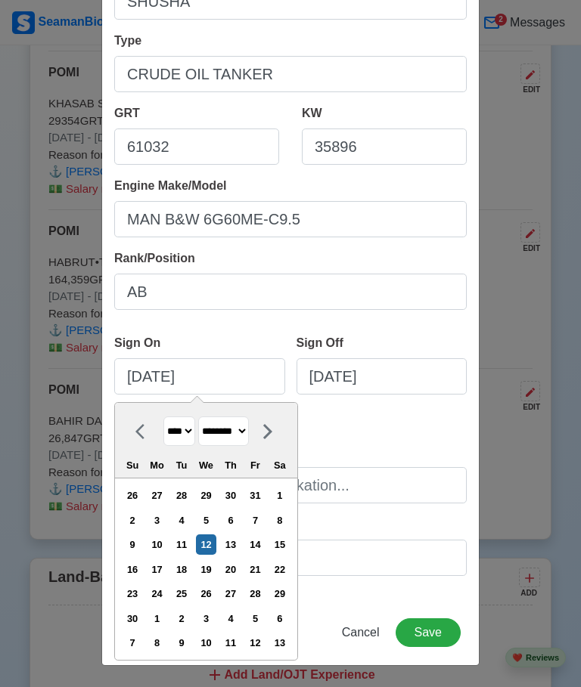
select select "****"
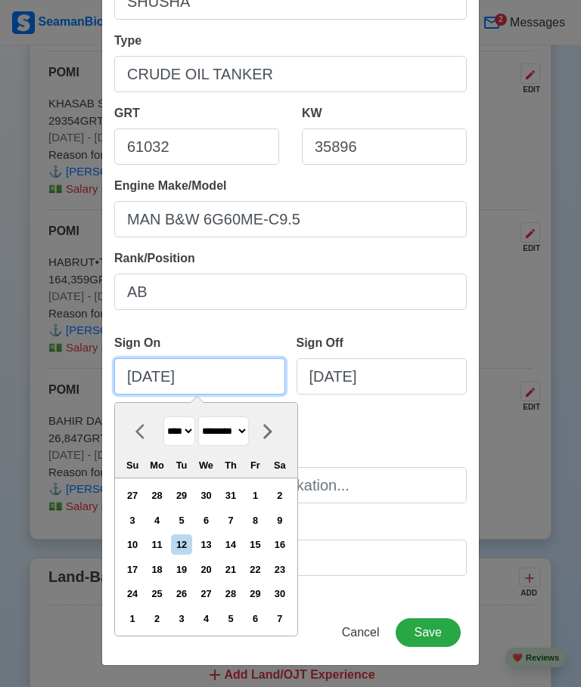
click at [222, 370] on input "[DATE]" at bounding box center [199, 376] width 171 height 36
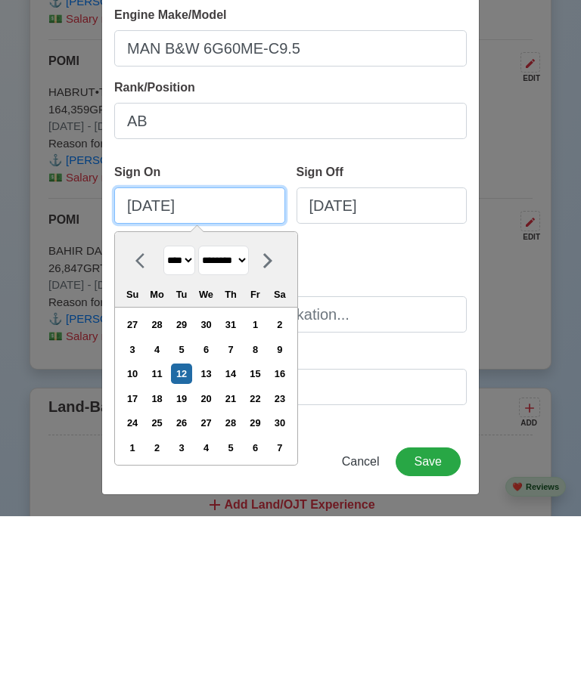
type input "[DATE]"
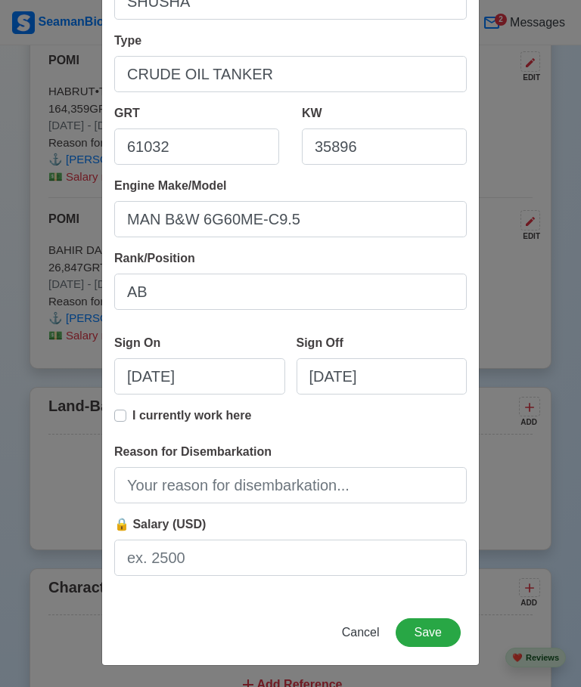
click at [524, 126] on div "Add Sea-Based Experience Shipping Agency POMI Vessel Name SHUSHA Type CRUDE OIL…" at bounding box center [290, 343] width 581 height 687
click at [409, 483] on input "Reason for Disembarkation" at bounding box center [290, 485] width 352 height 36
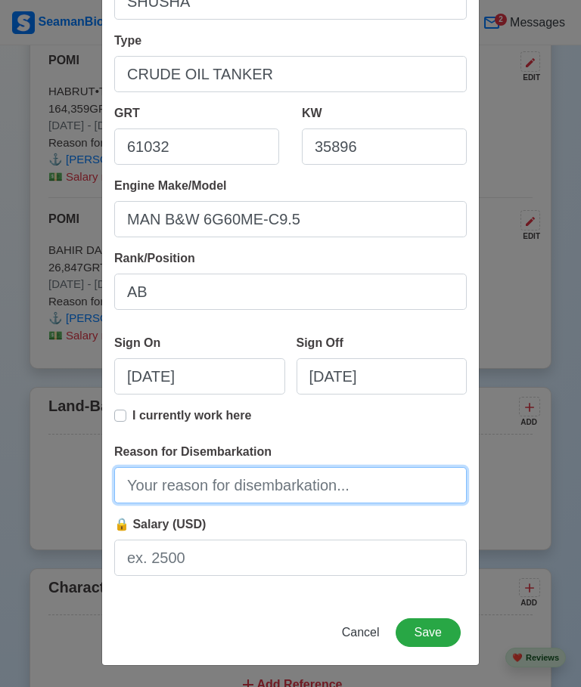
scroll to position [4156, 0]
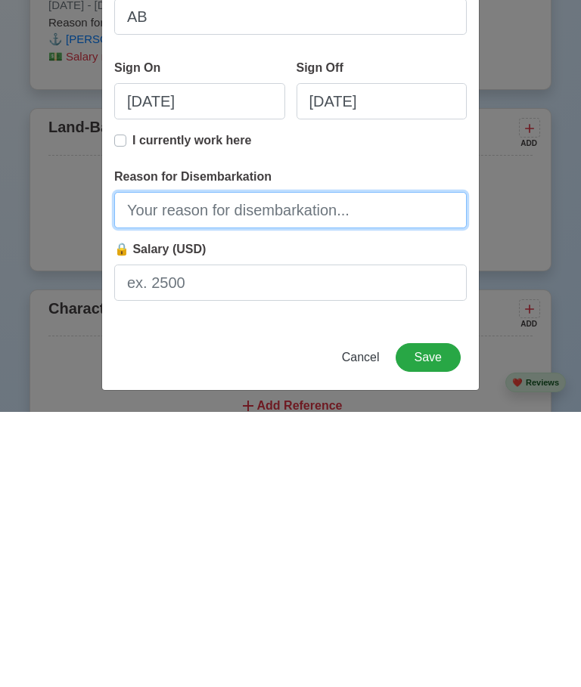
click at [399, 467] on input "Reason for Disembarkation" at bounding box center [290, 485] width 352 height 36
type input "Finished Contract"
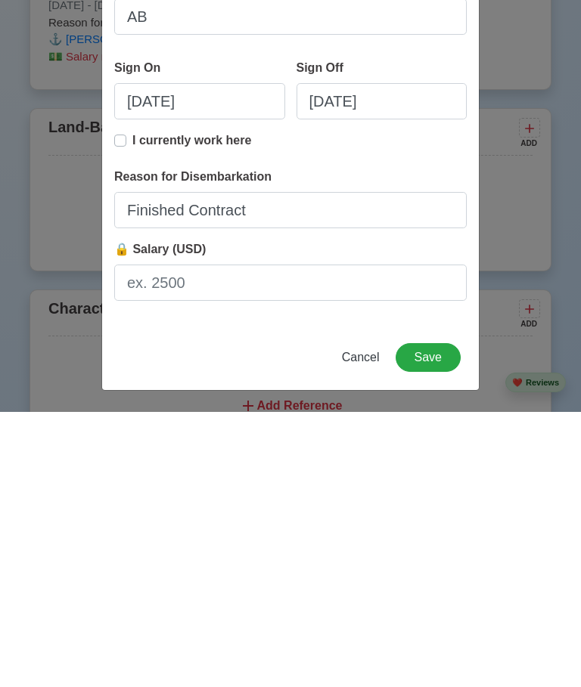
click at [442, 618] on button "Save" at bounding box center [427, 632] width 65 height 29
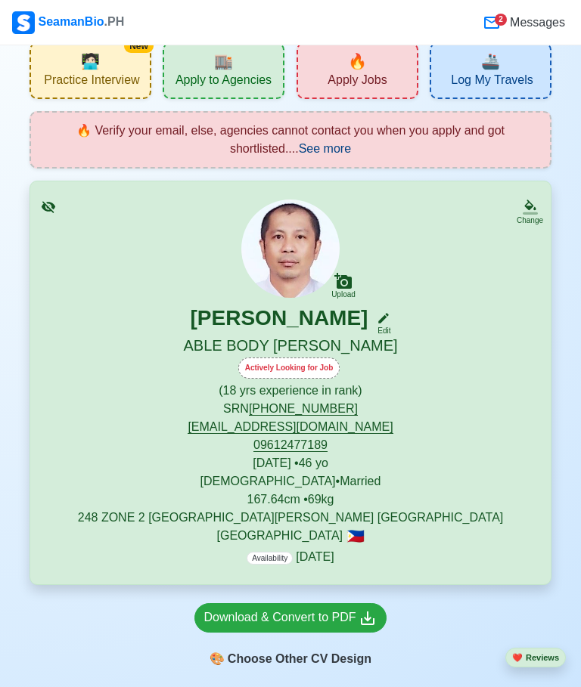
scroll to position [0, 0]
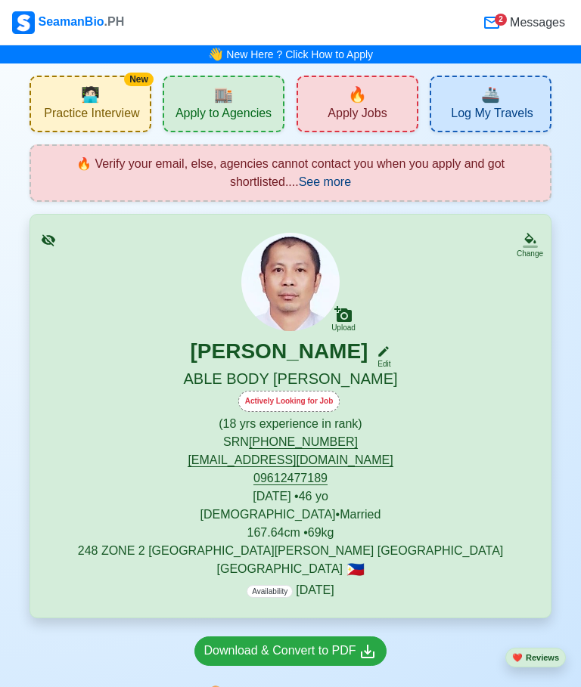
click at [295, 393] on div "Actively Looking for Job" at bounding box center [289, 401] width 102 height 21
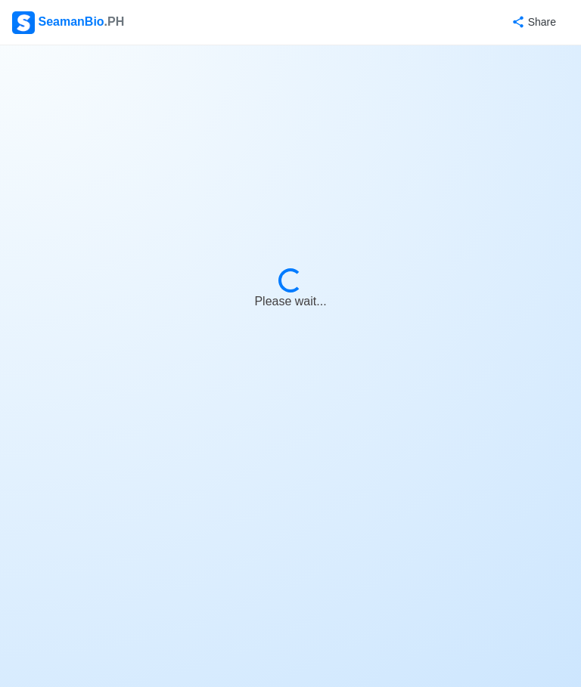
select select "Actively Looking for Job"
select select "Visible for Hiring"
select select "Married"
select select "[DEMOGRAPHIC_DATA]"
select select "PH"
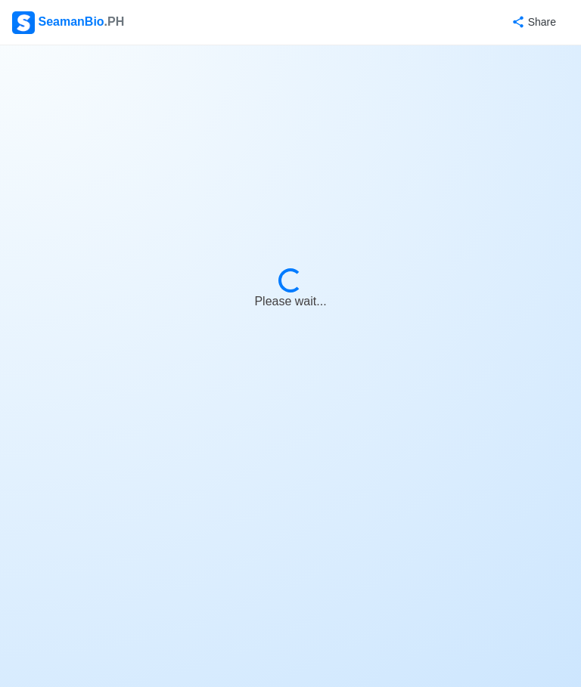
select select "18"
select select "0"
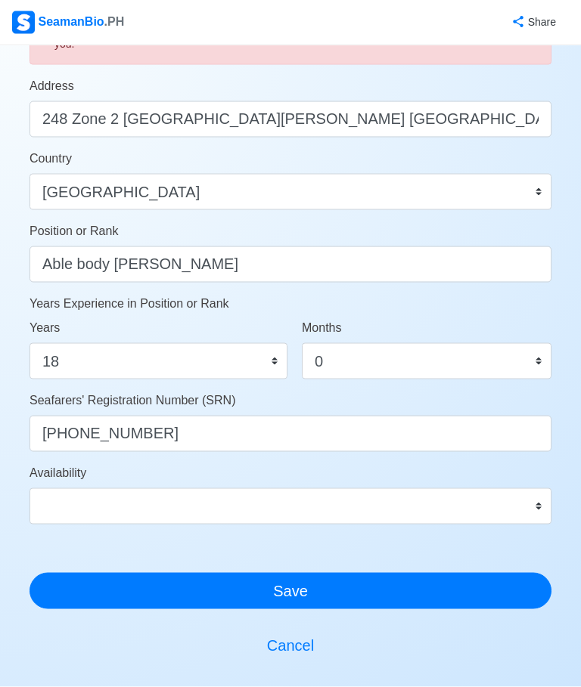
scroll to position [613, 0]
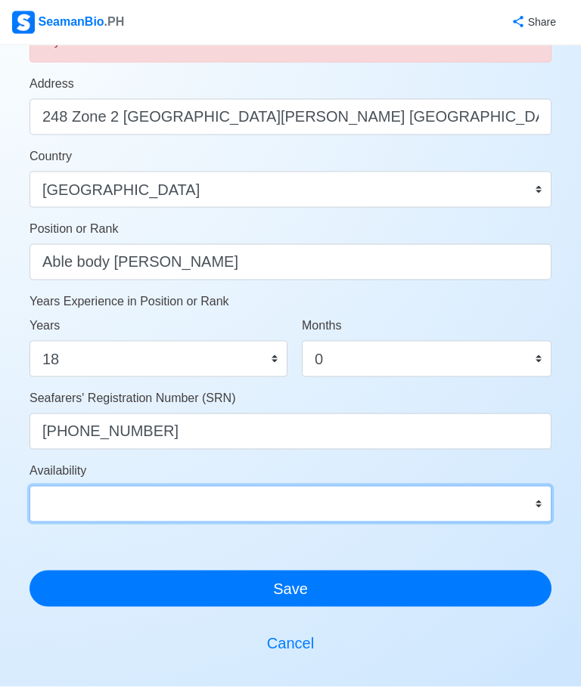
click at [544, 504] on select "Immediate [DATE] [DATE] [DATE] [DATE] [DATE] [DATE] [DATE] [DATE] [DATE]" at bounding box center [290, 504] width 522 height 36
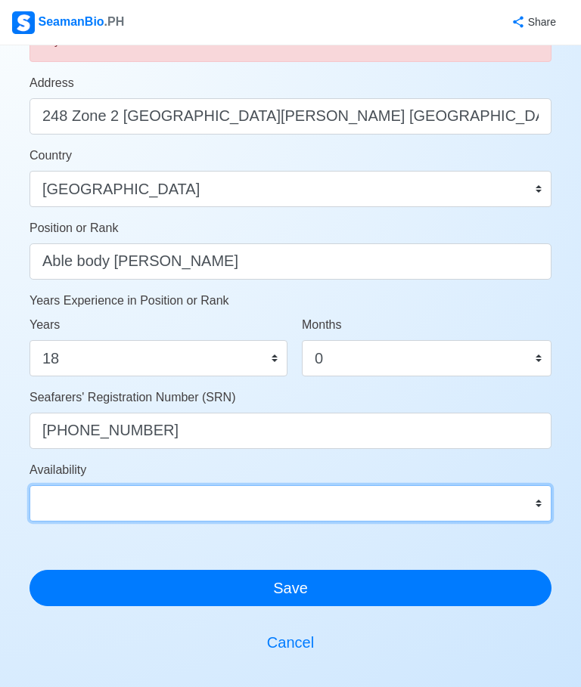
select select "4102416000000"
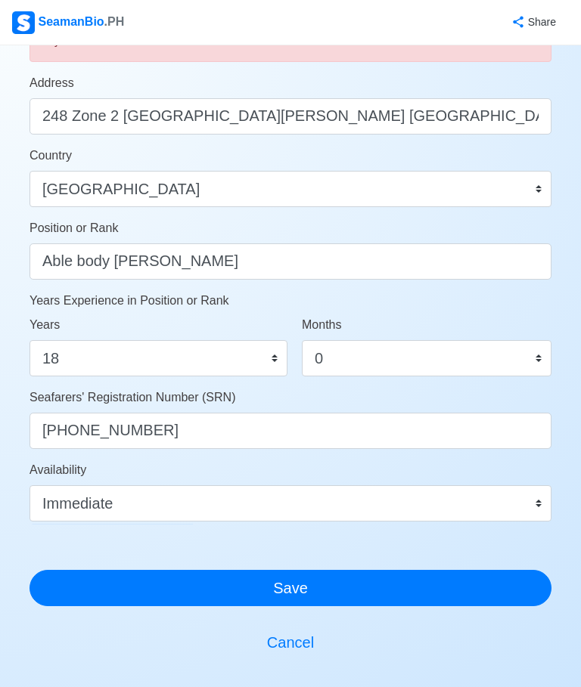
click at [294, 586] on button "Save" at bounding box center [290, 588] width 522 height 36
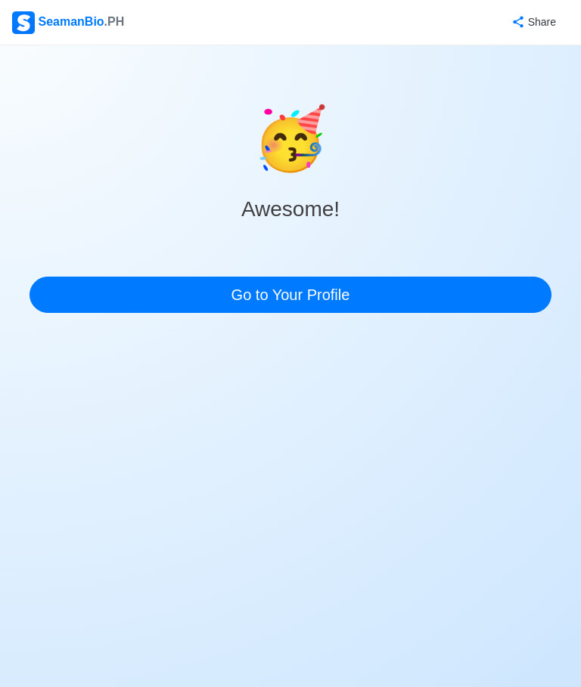
scroll to position [57, 0]
click at [444, 277] on link "Go to Your Profile" at bounding box center [290, 295] width 522 height 36
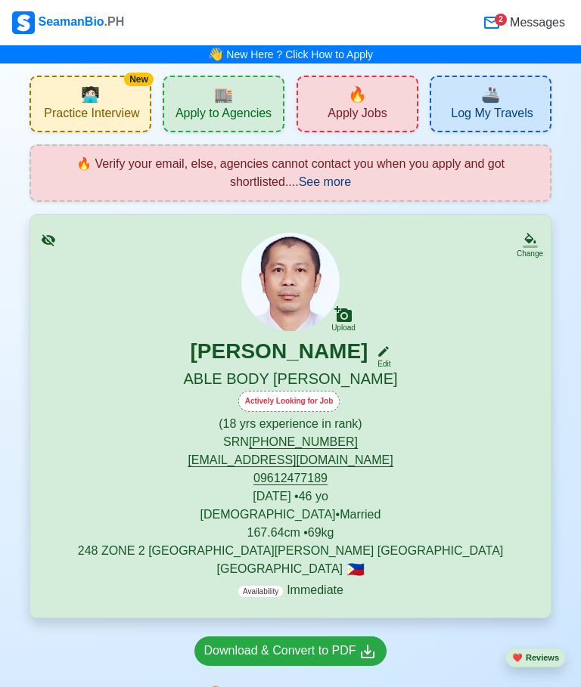
click at [508, 14] on span "Messages" at bounding box center [536, 23] width 58 height 18
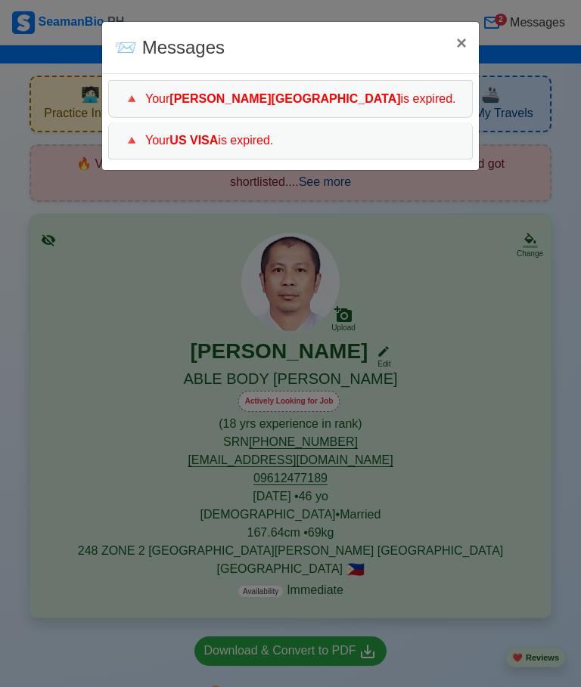
click at [408, 89] on div "🔺 Your [PERSON_NAME] Island is expired." at bounding box center [290, 99] width 364 height 38
click at [464, 36] on span "×" at bounding box center [461, 43] width 11 height 20
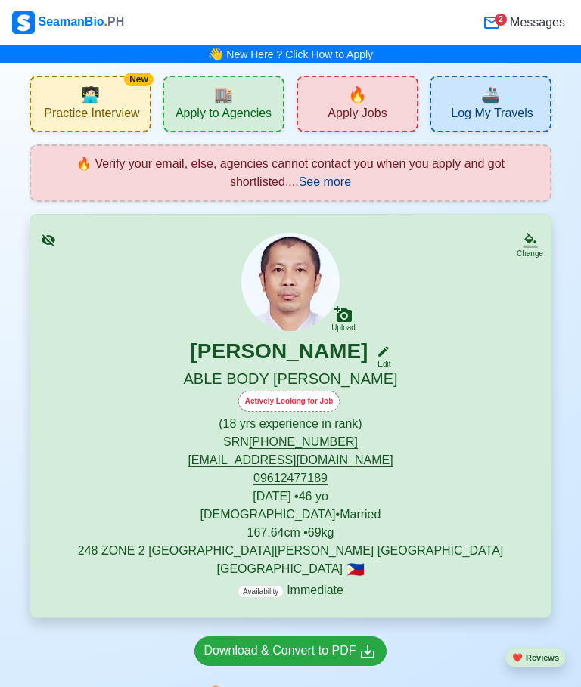
click at [510, 99] on div "🚢 Log My Travels" at bounding box center [490, 104] width 122 height 57
click at [328, 170] on span "🔥 Verify your email, else, agencies cannot contact you when you apply and got" at bounding box center [290, 163] width 428 height 13
click at [327, 180] on span "See more" at bounding box center [325, 181] width 52 height 13
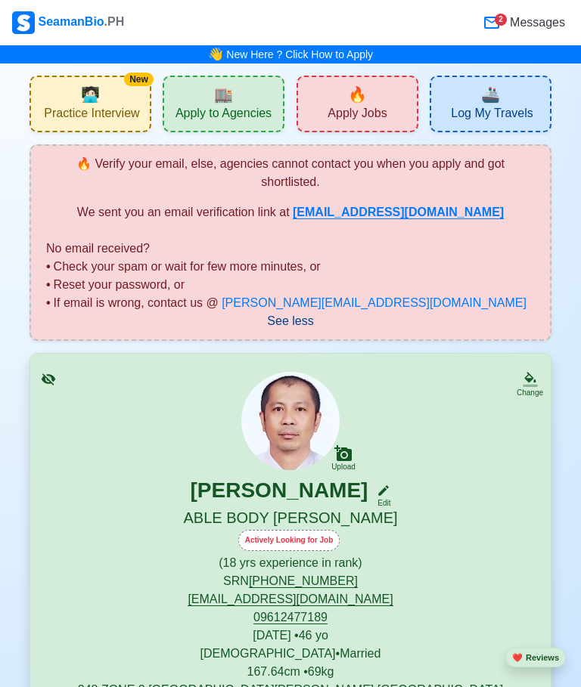
scroll to position [26, 0]
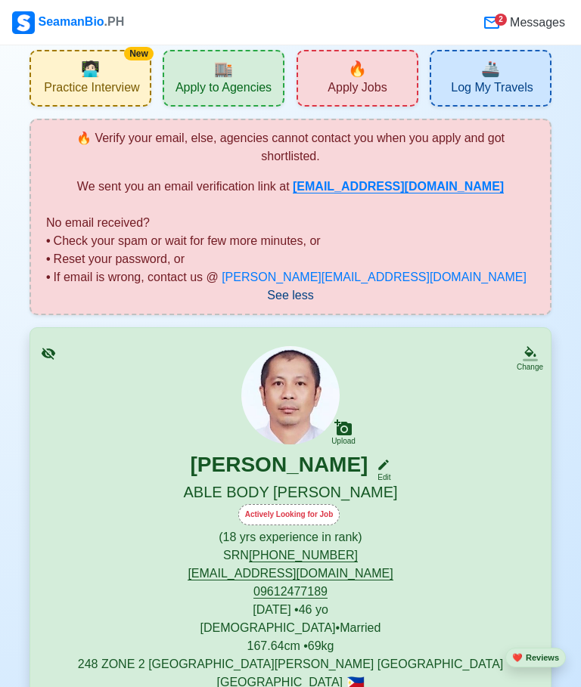
click at [293, 291] on span "See less" at bounding box center [290, 295] width 46 height 13
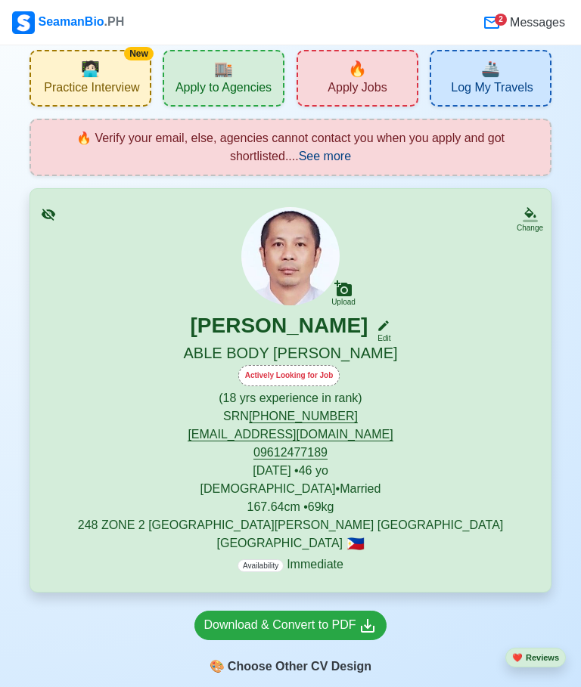
click at [331, 145] on div "🔥 Verify your email, else, agencies cannot contact you when you apply and got s…" at bounding box center [290, 147] width 488 height 36
click at [327, 150] on span "See more" at bounding box center [325, 156] width 52 height 13
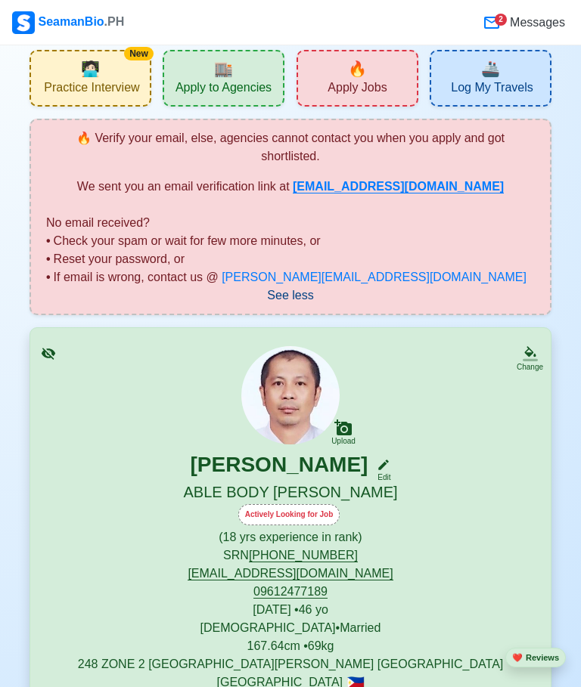
click at [379, 78] on div "🔥 Apply Jobs" at bounding box center [357, 78] width 122 height 57
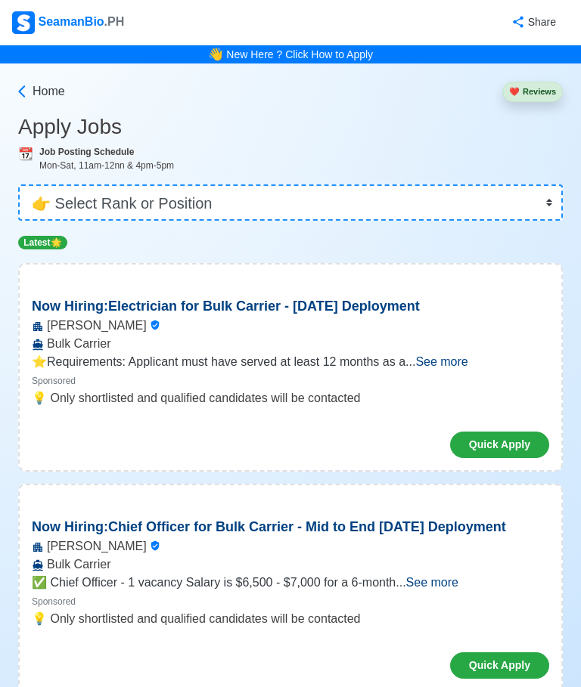
scroll to position [26, 0]
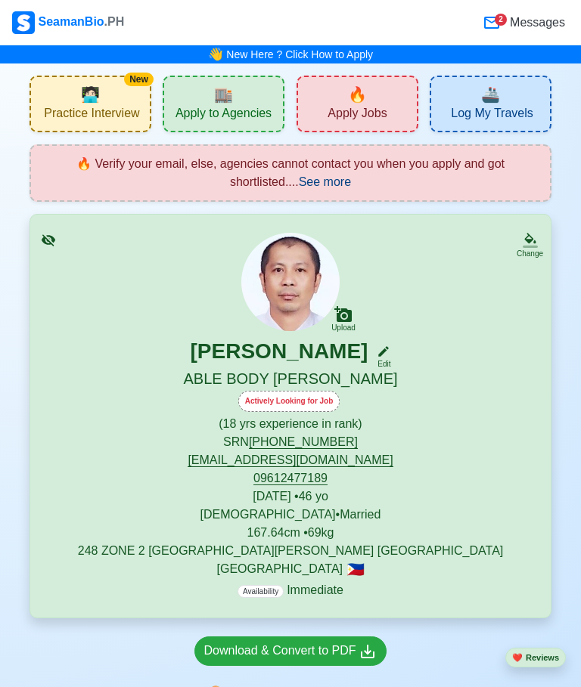
click at [366, 106] on span "Apply Jobs" at bounding box center [356, 115] width 59 height 19
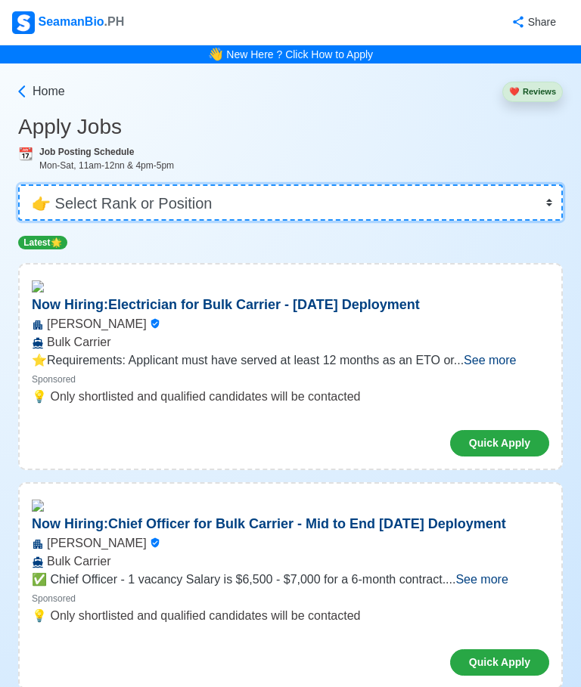
click at [549, 197] on select "👉 Select Rank or Position Master Chief Officer 2nd Officer 3rd Officer Junior O…" at bounding box center [290, 202] width 544 height 36
select select "[PERSON_NAME]"
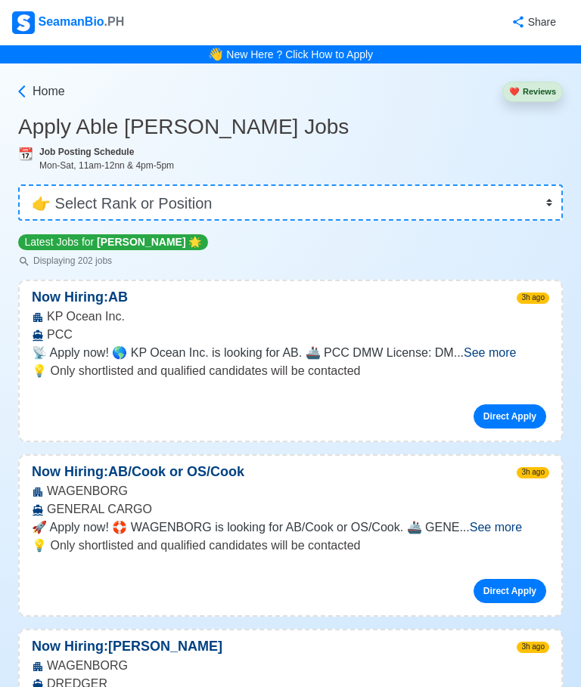
click at [516, 349] on span "See more" at bounding box center [489, 352] width 52 height 13
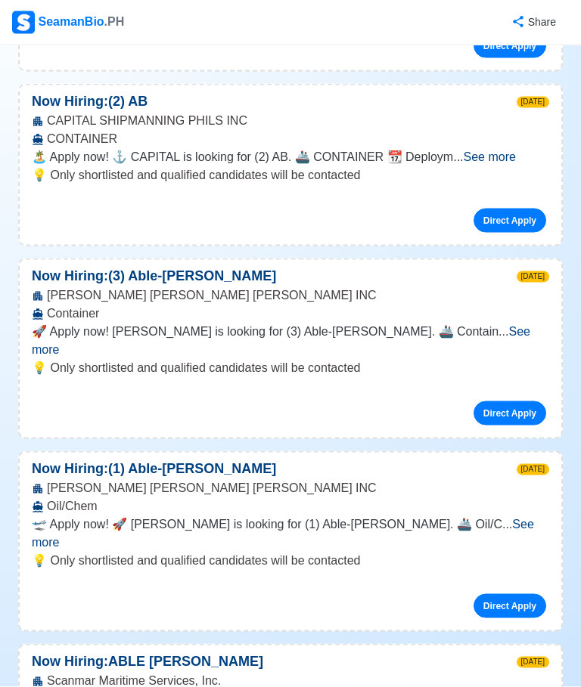
scroll to position [1355, 0]
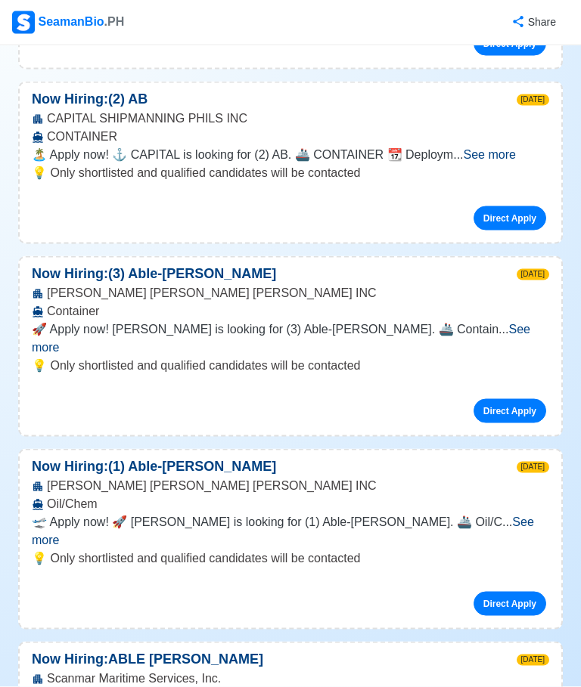
click at [534, 516] on span "See more" at bounding box center [283, 531] width 502 height 31
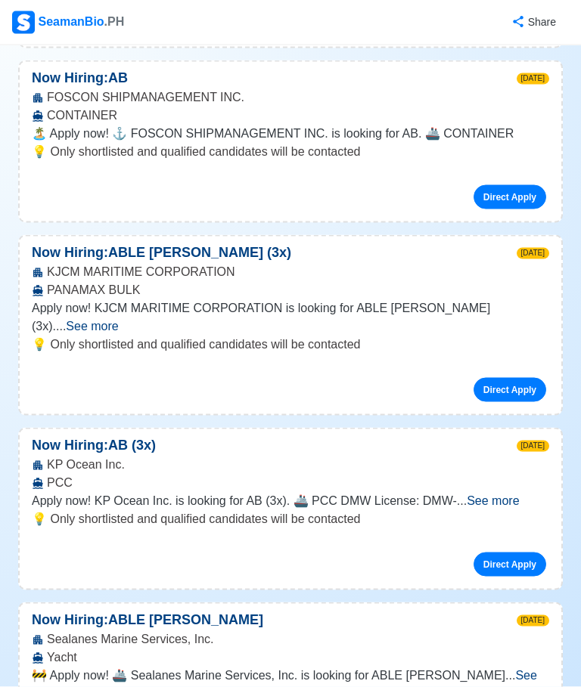
scroll to position [2221, 0]
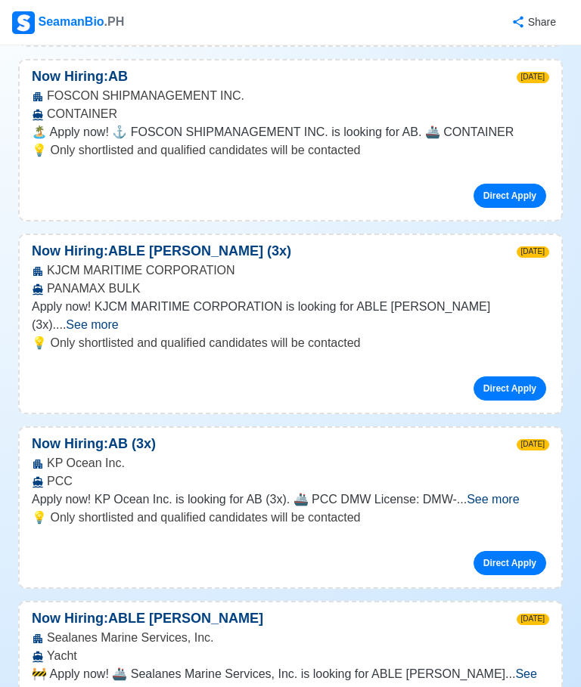
click at [519, 493] on span "See more" at bounding box center [493, 499] width 52 height 13
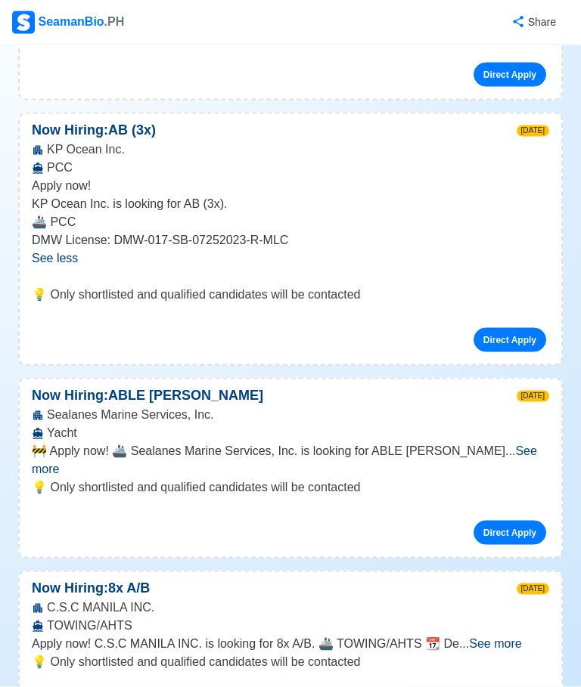
scroll to position [2536, 0]
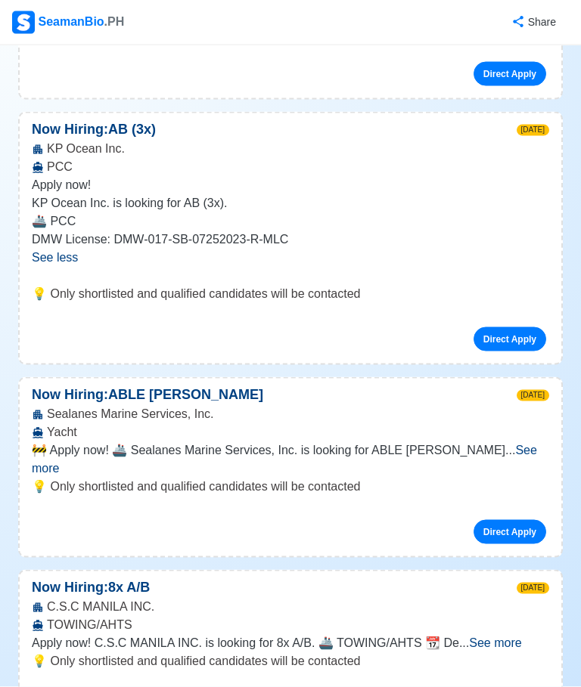
click at [525, 444] on span "See more" at bounding box center [284, 459] width 505 height 31
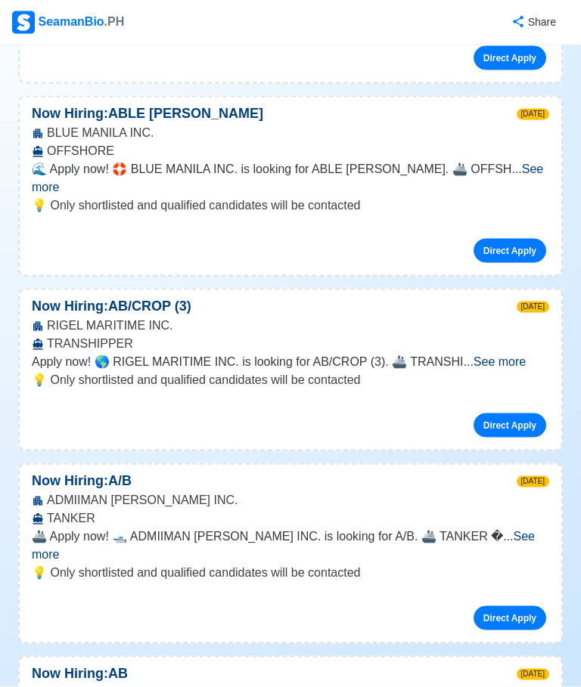
scroll to position [3365, 0]
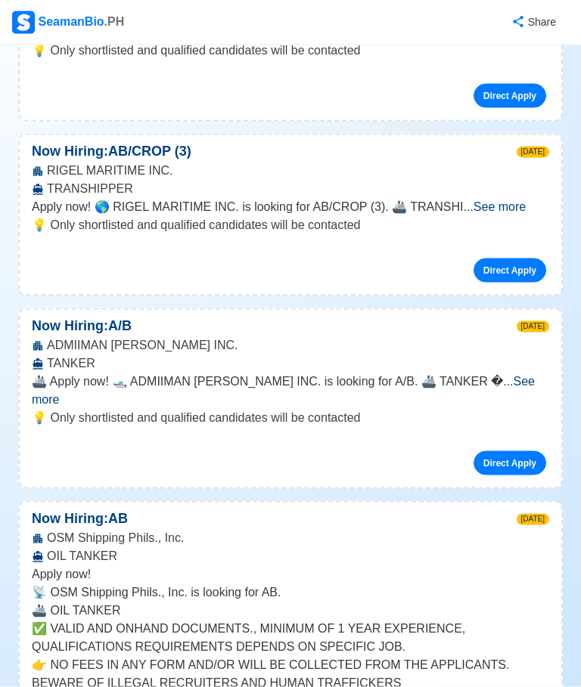
scroll to position [3505, 0]
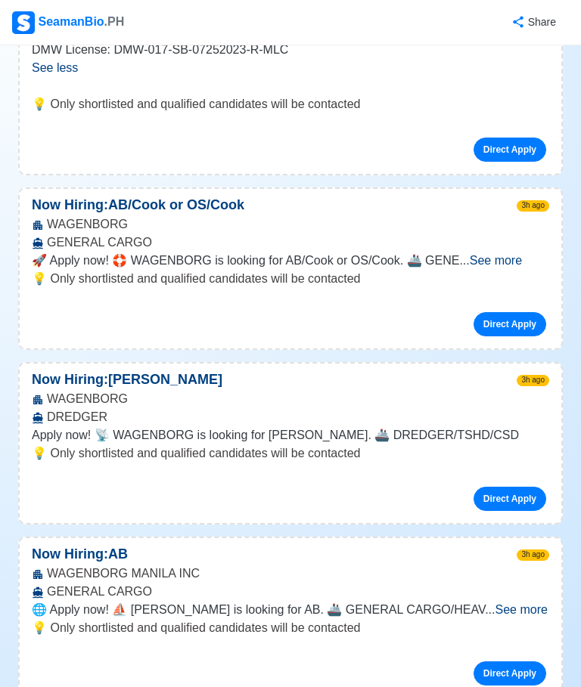
scroll to position [0, 0]
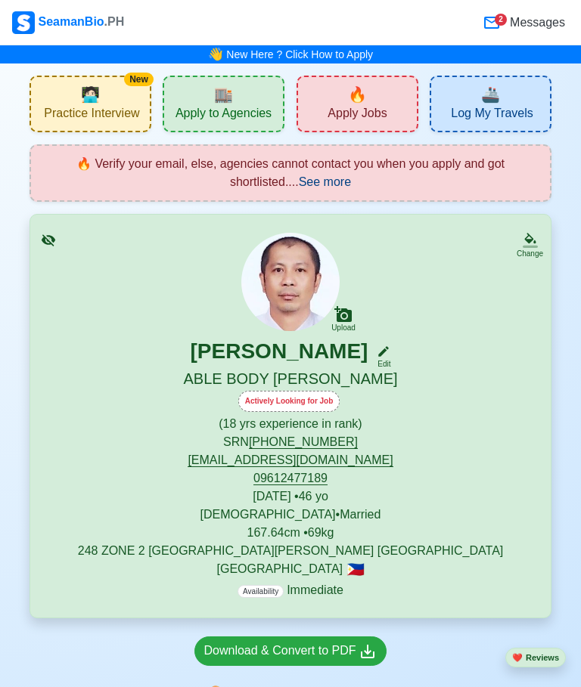
click at [220, 98] on span "🏬" at bounding box center [223, 94] width 19 height 23
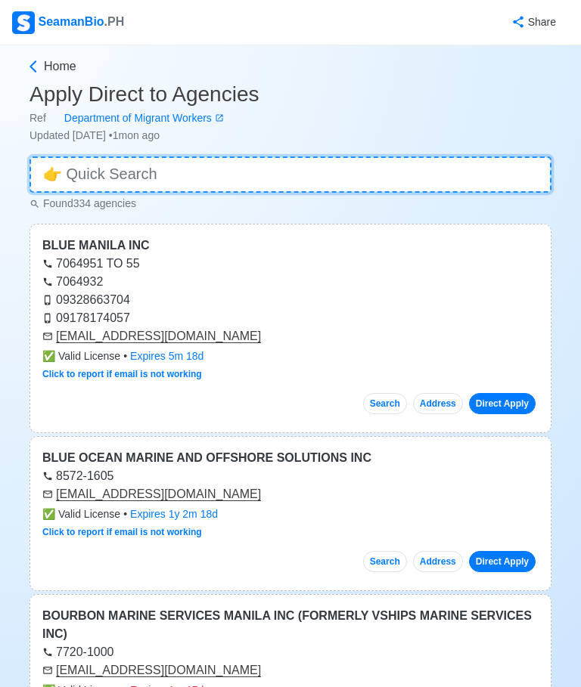
click at [503, 169] on input at bounding box center [290, 175] width 522 height 36
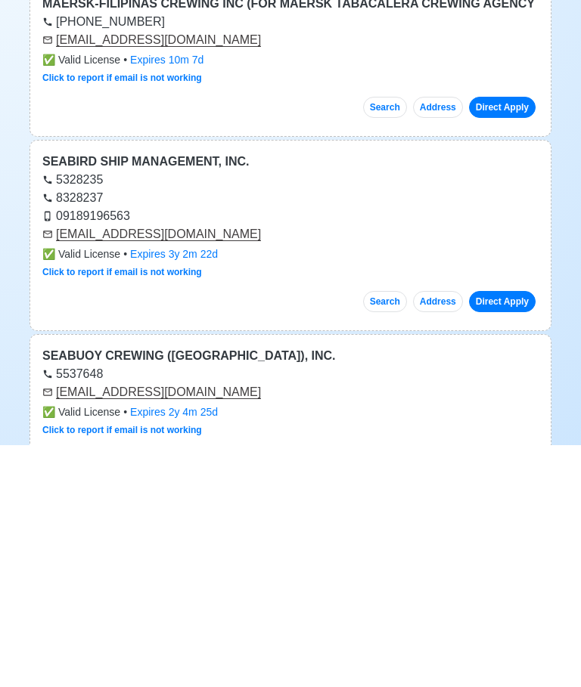
type input "AB"
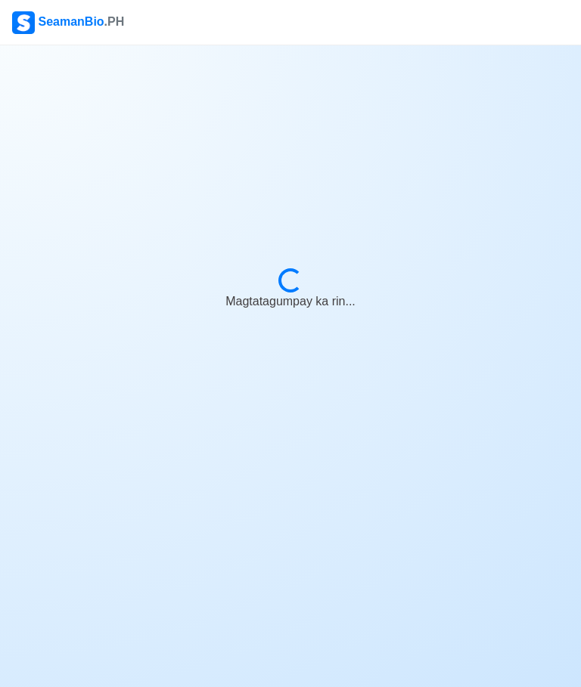
scroll to position [57, 0]
